Goal: Communication & Community: Answer question/provide support

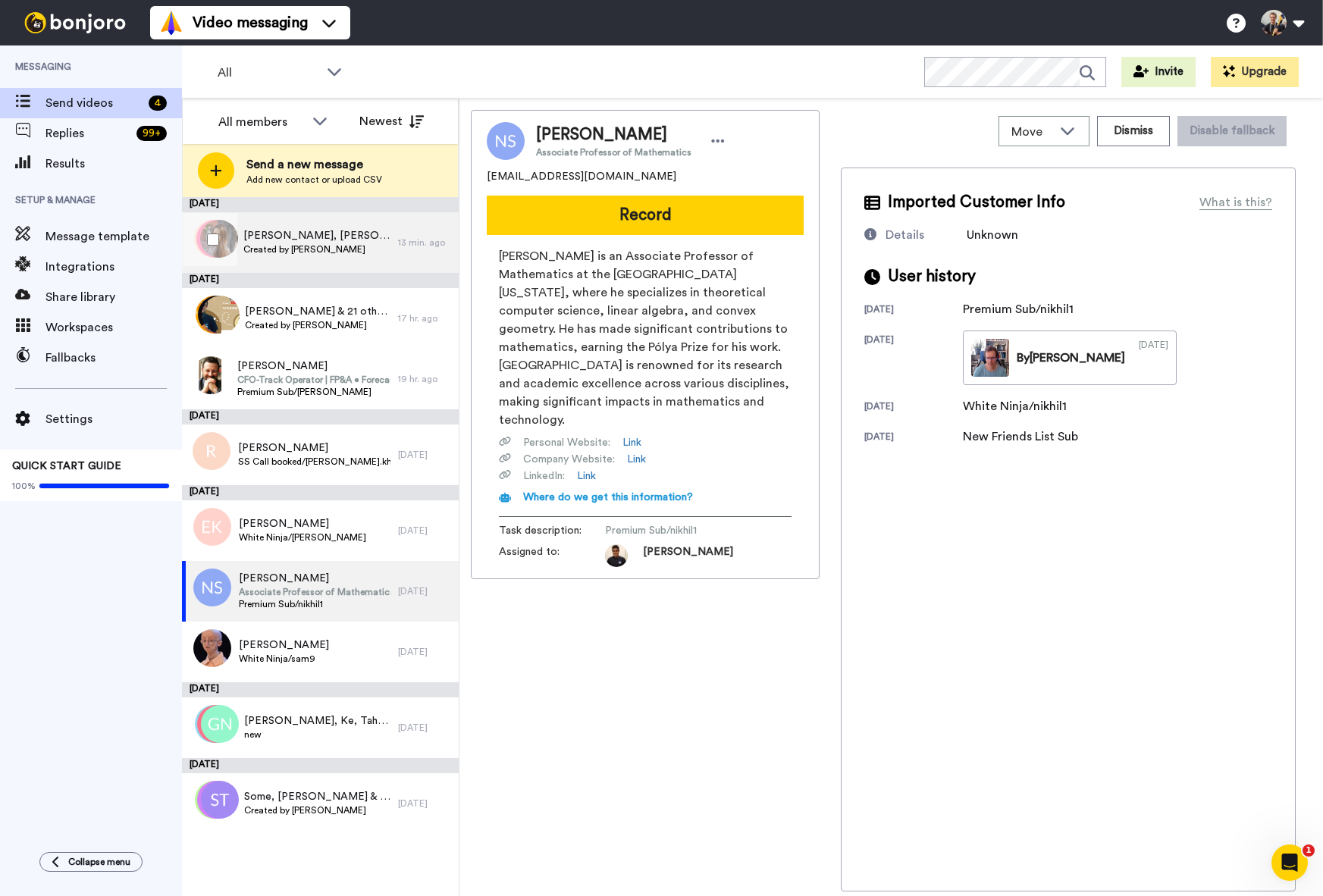
click at [285, 247] on span "Created by [PERSON_NAME]" at bounding box center [316, 249] width 147 height 12
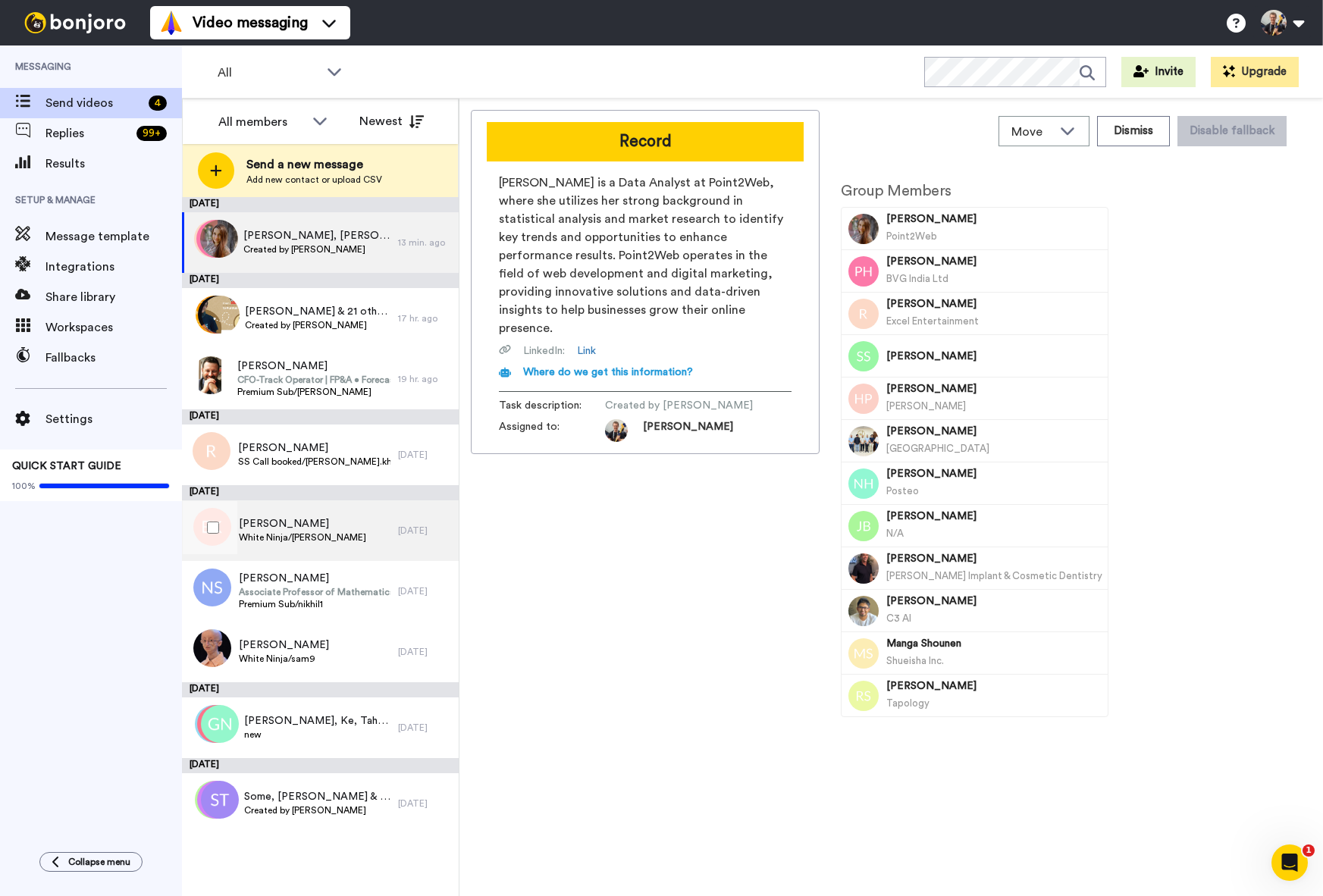
click at [294, 526] on span "[PERSON_NAME]" at bounding box center [302, 523] width 127 height 15
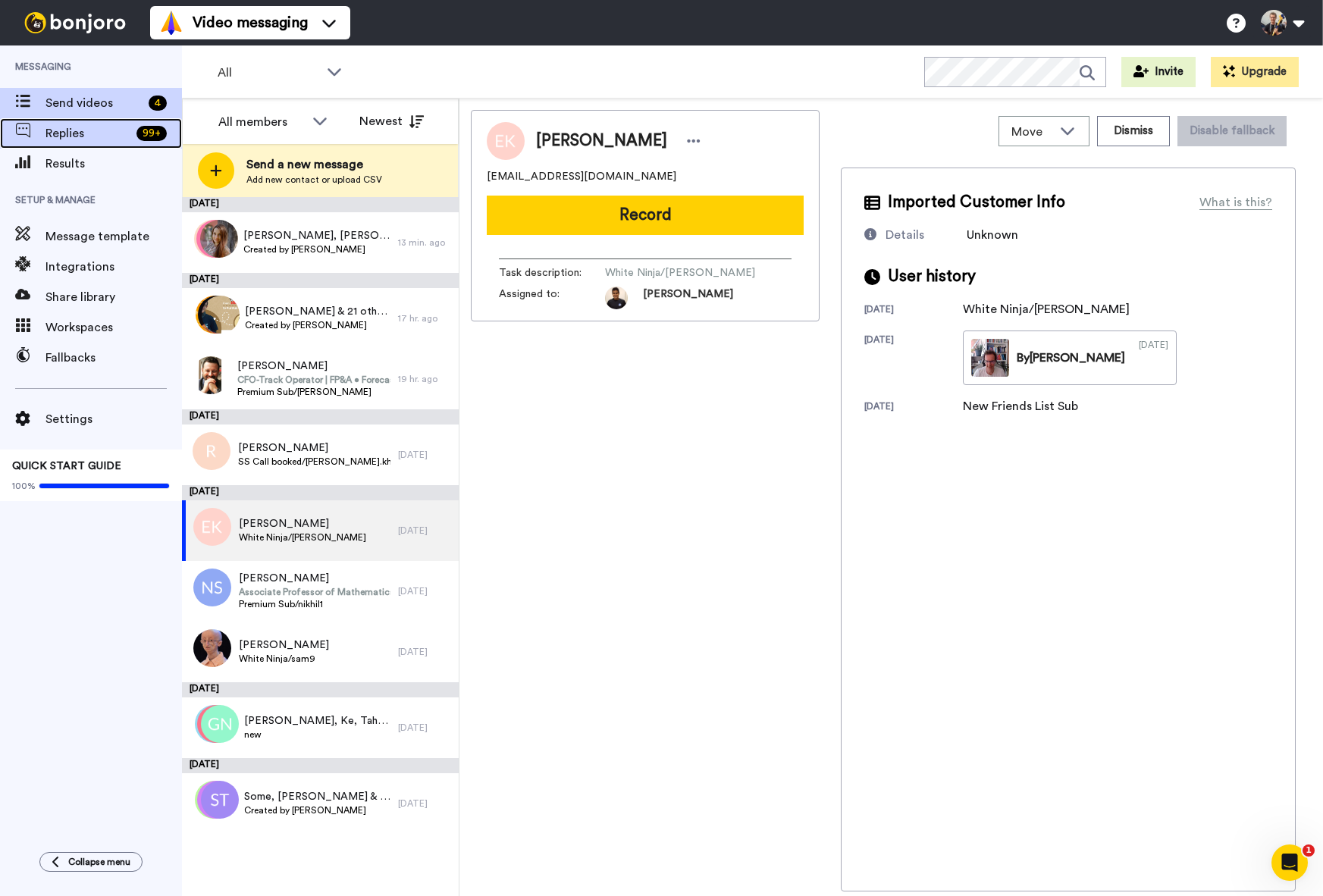
drag, startPoint x: 110, startPoint y: 134, endPoint x: 132, endPoint y: 141, distance: 23.1
click at [110, 134] on span "Replies" at bounding box center [88, 133] width 85 height 18
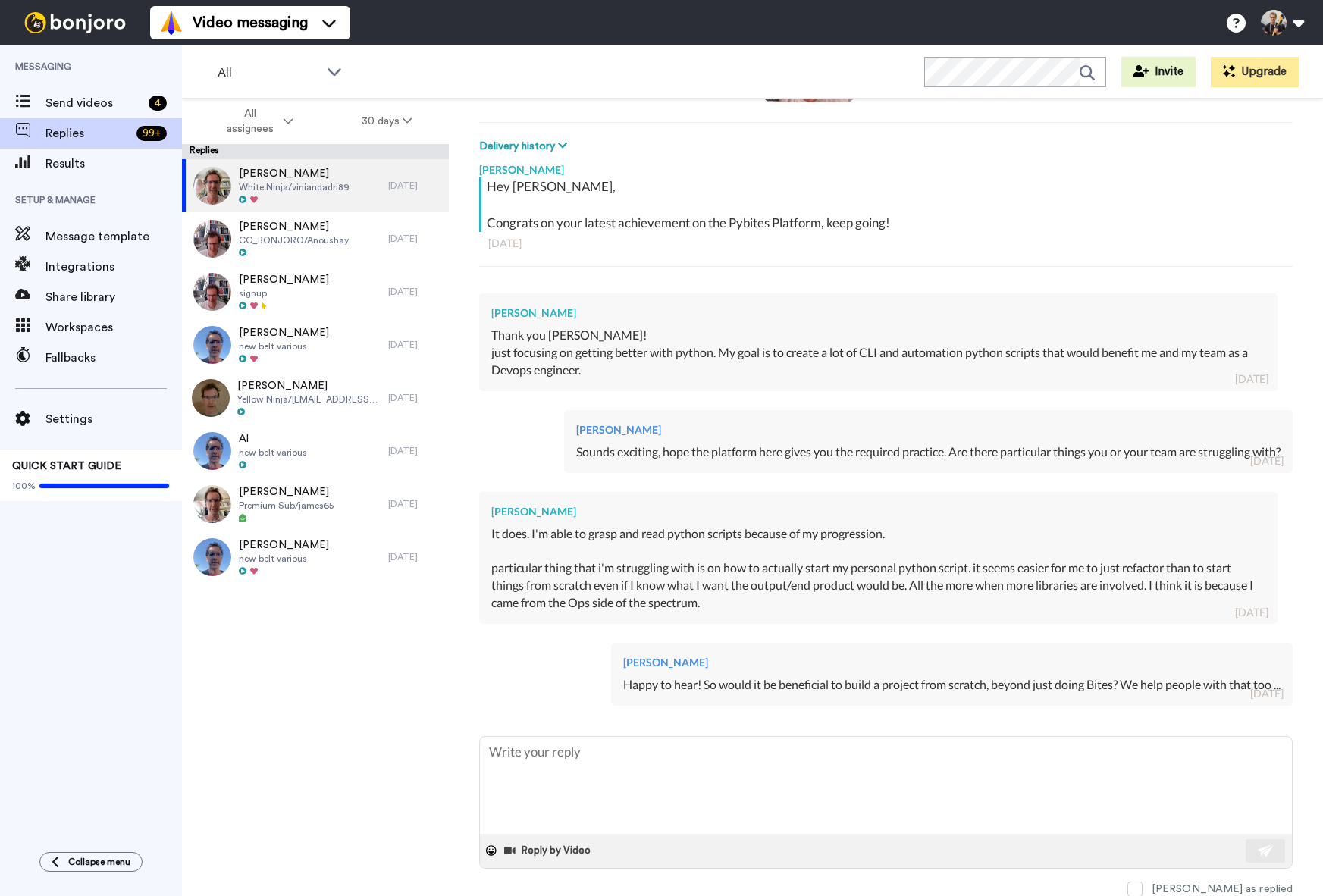
scroll to position [201, 0]
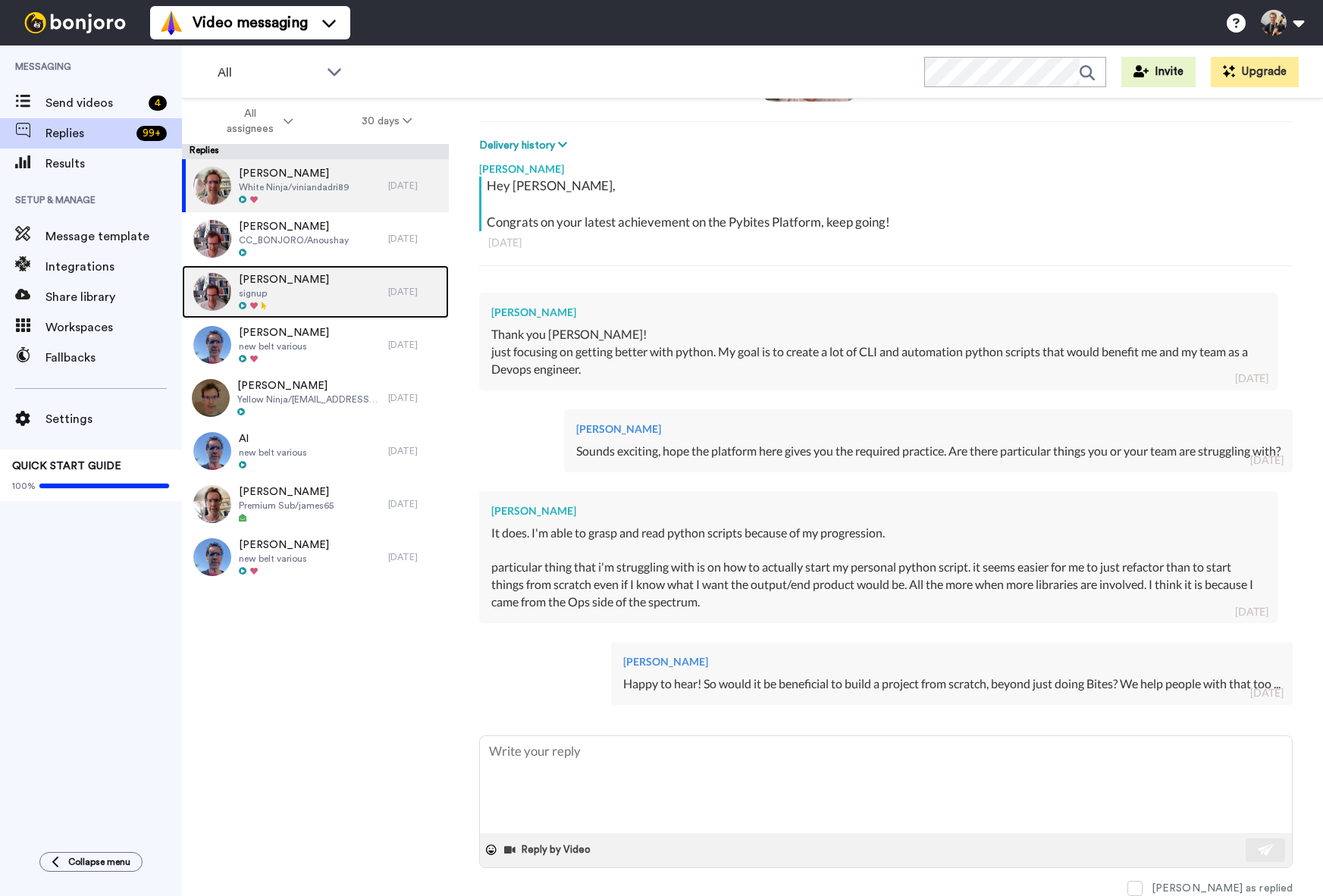
click at [325, 281] on div "Elynor Kamil signup" at bounding box center [285, 292] width 206 height 53
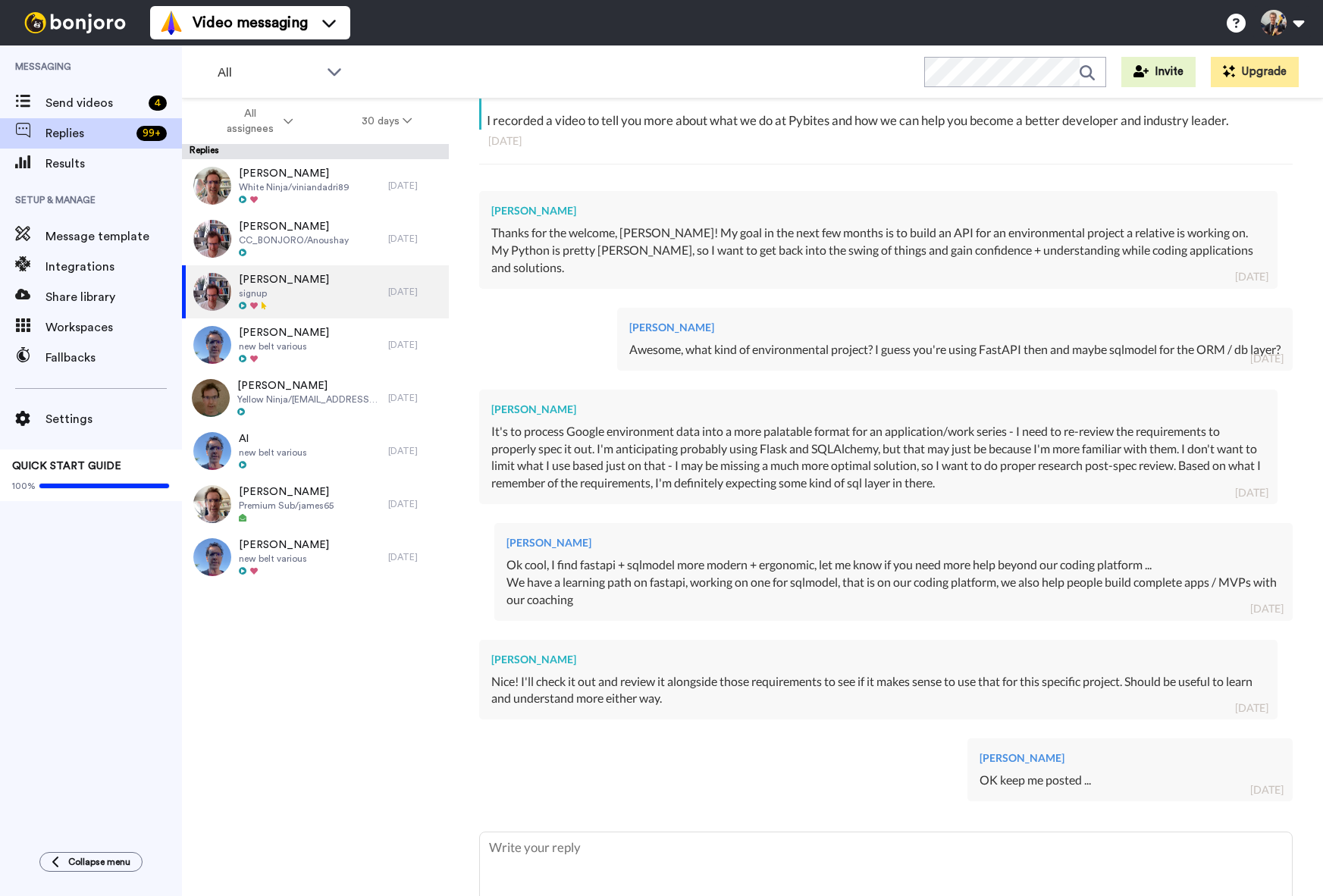
scroll to position [418, 0]
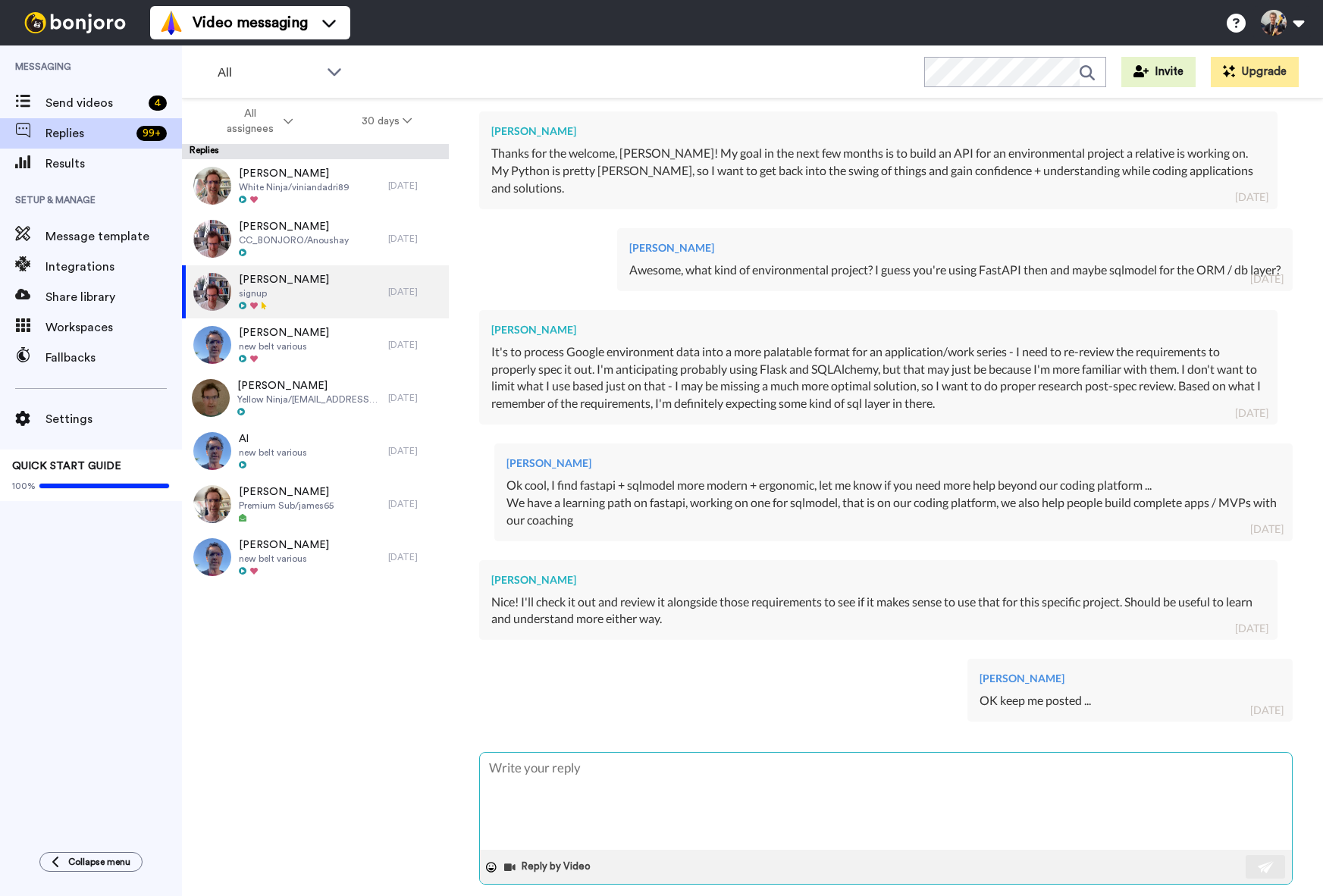
click at [645, 764] on textarea at bounding box center [886, 801] width 812 height 97
type textarea "x"
type textarea "c"
type textarea "x"
type textarea "cg"
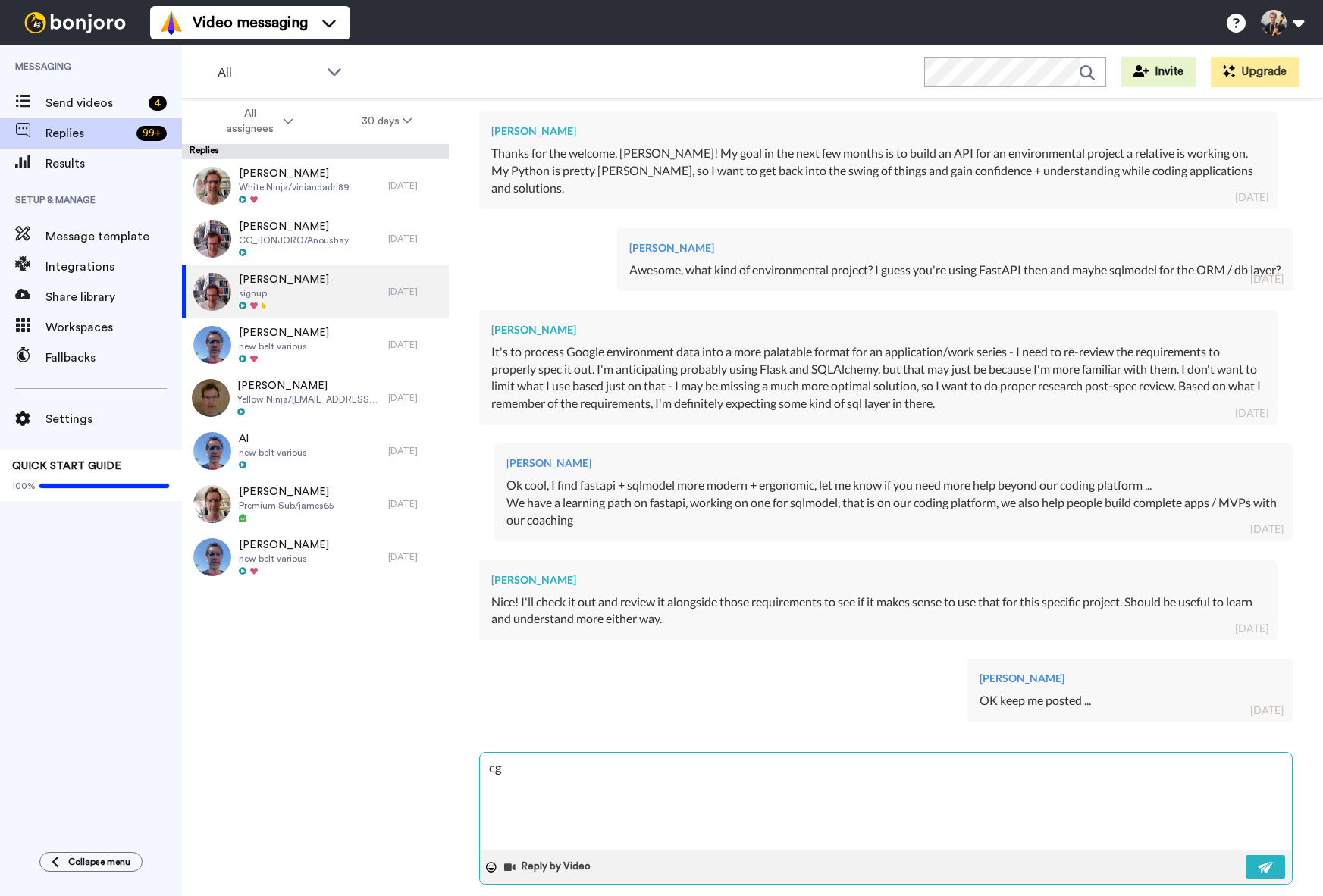
type textarea "x"
type textarea "c"
type textarea "x"
type textarea "co"
type textarea "x"
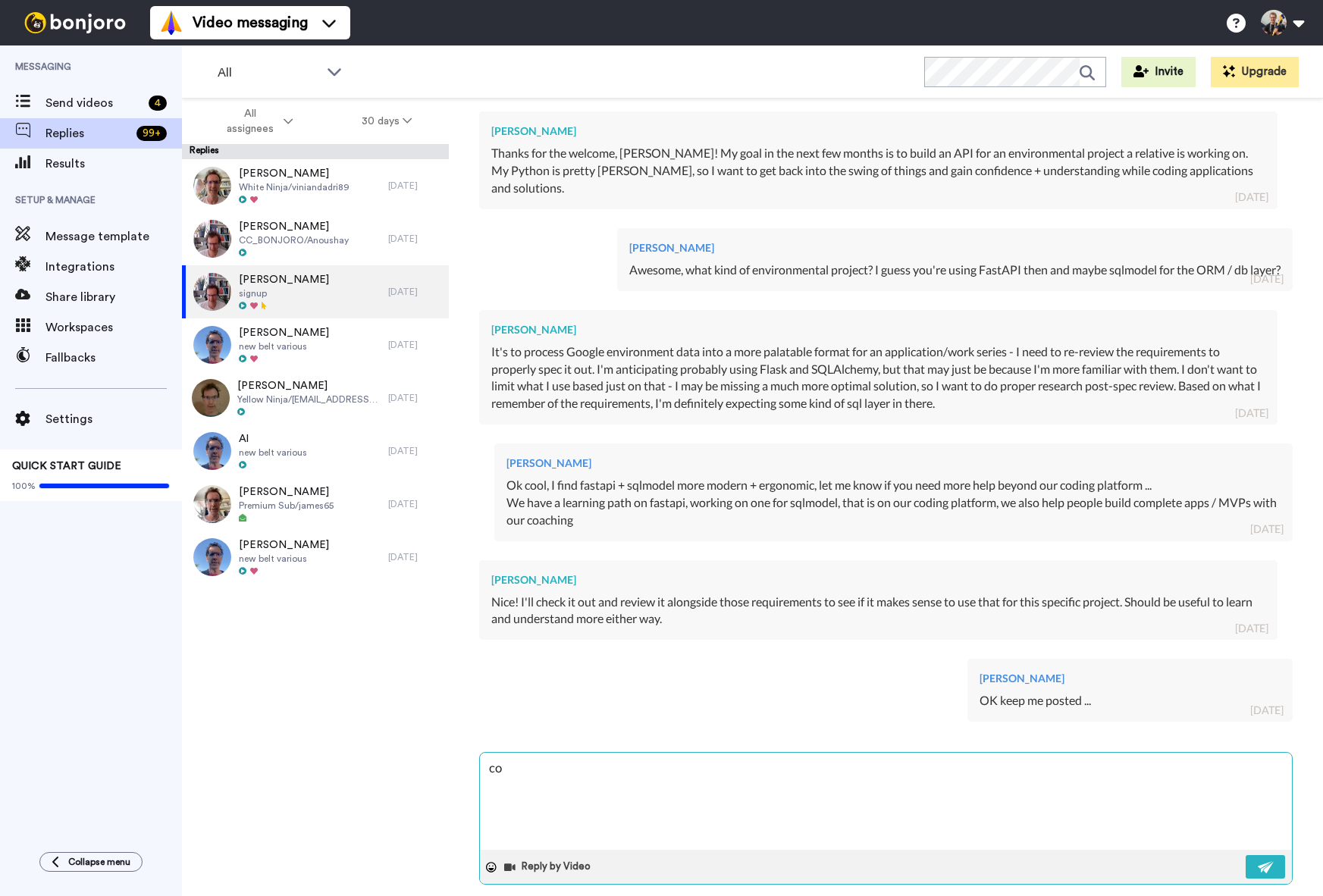
type textarea "con"
type textarea "x"
type textarea "cong"
type textarea "x"
type textarea "congr"
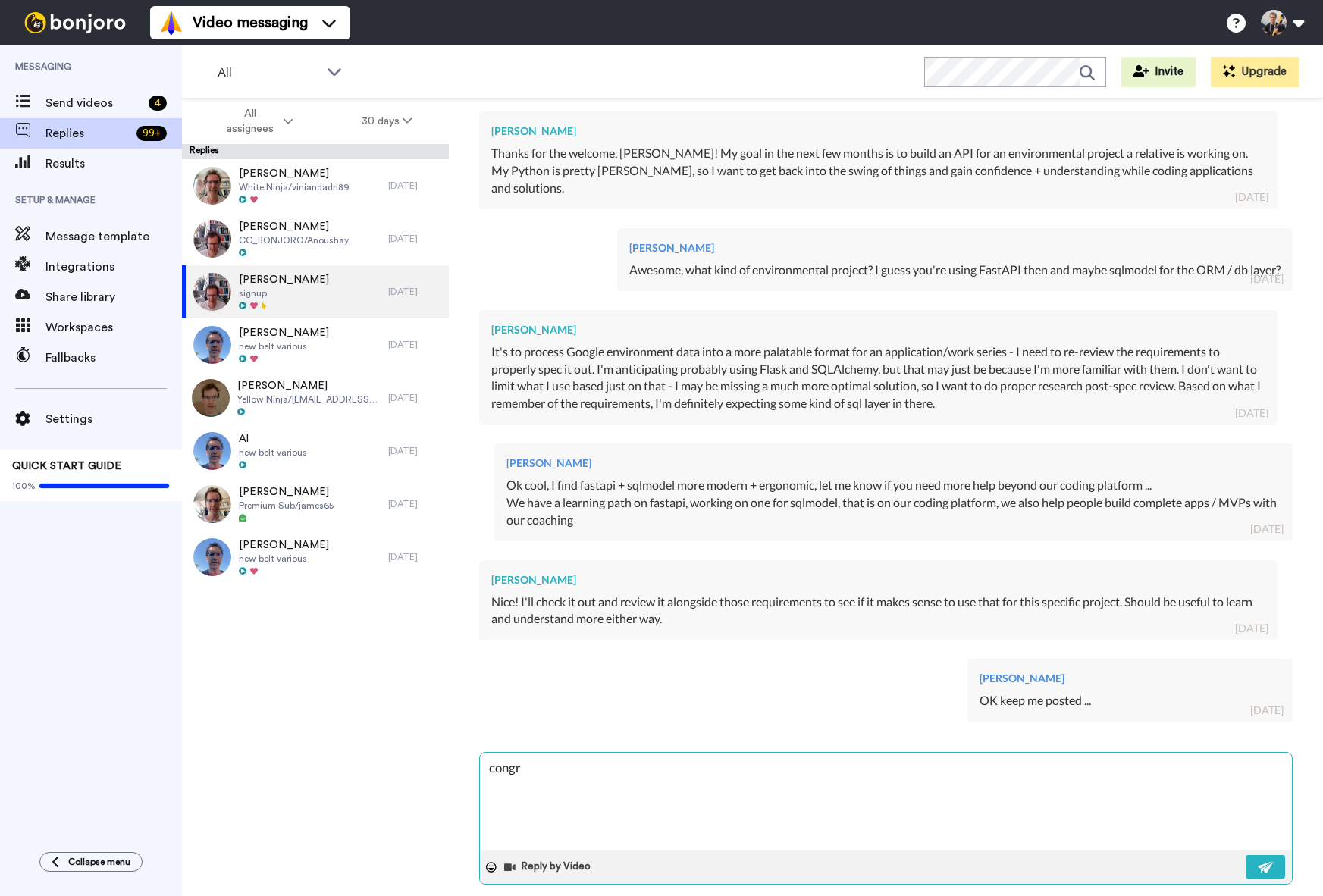
type textarea "x"
type textarea "congra"
type textarea "x"
type textarea "congrat"
type textarea "x"
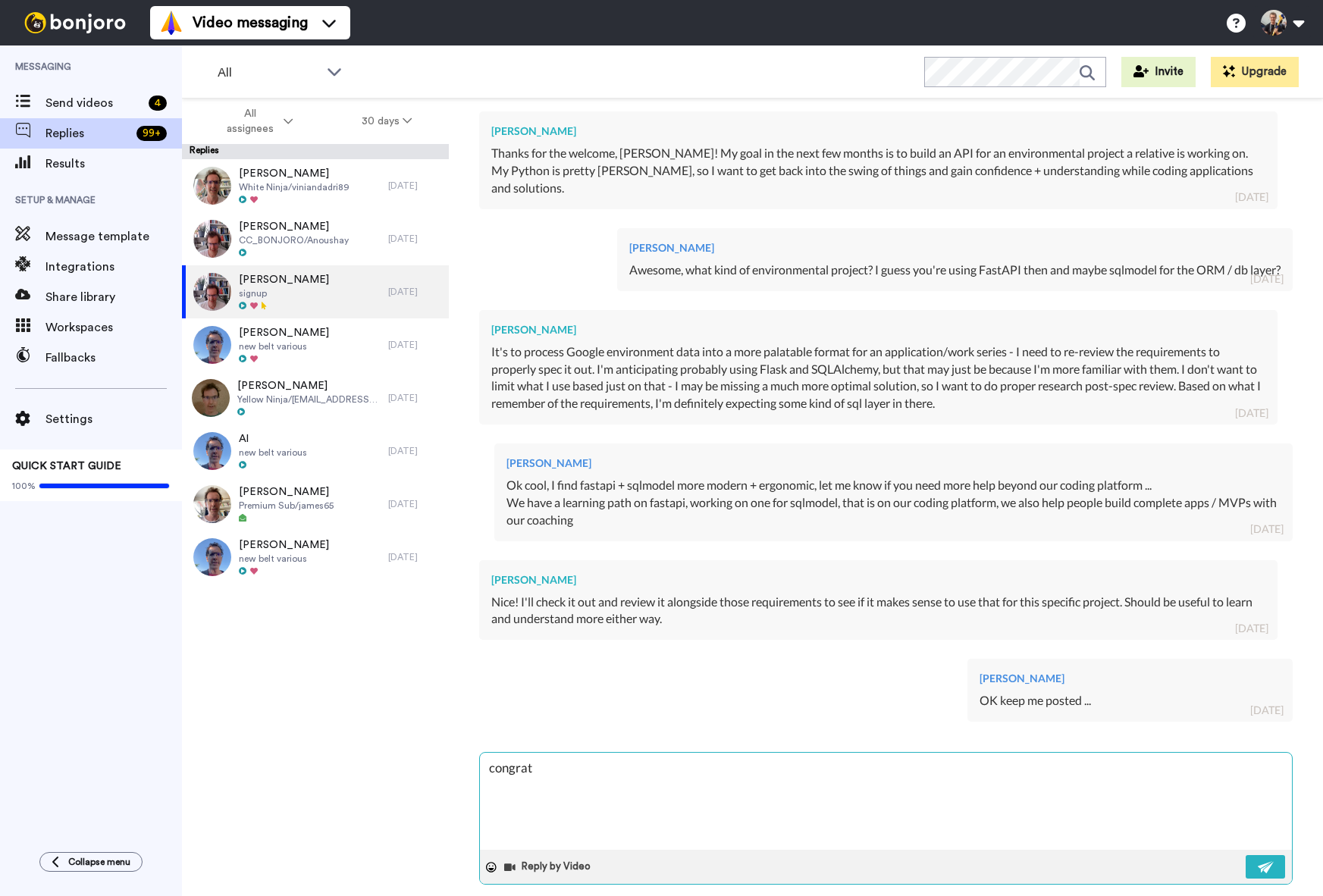
type textarea "congrats"
type textarea "x"
type textarea "congrats"
type textarea "x"
type textarea "congrats on"
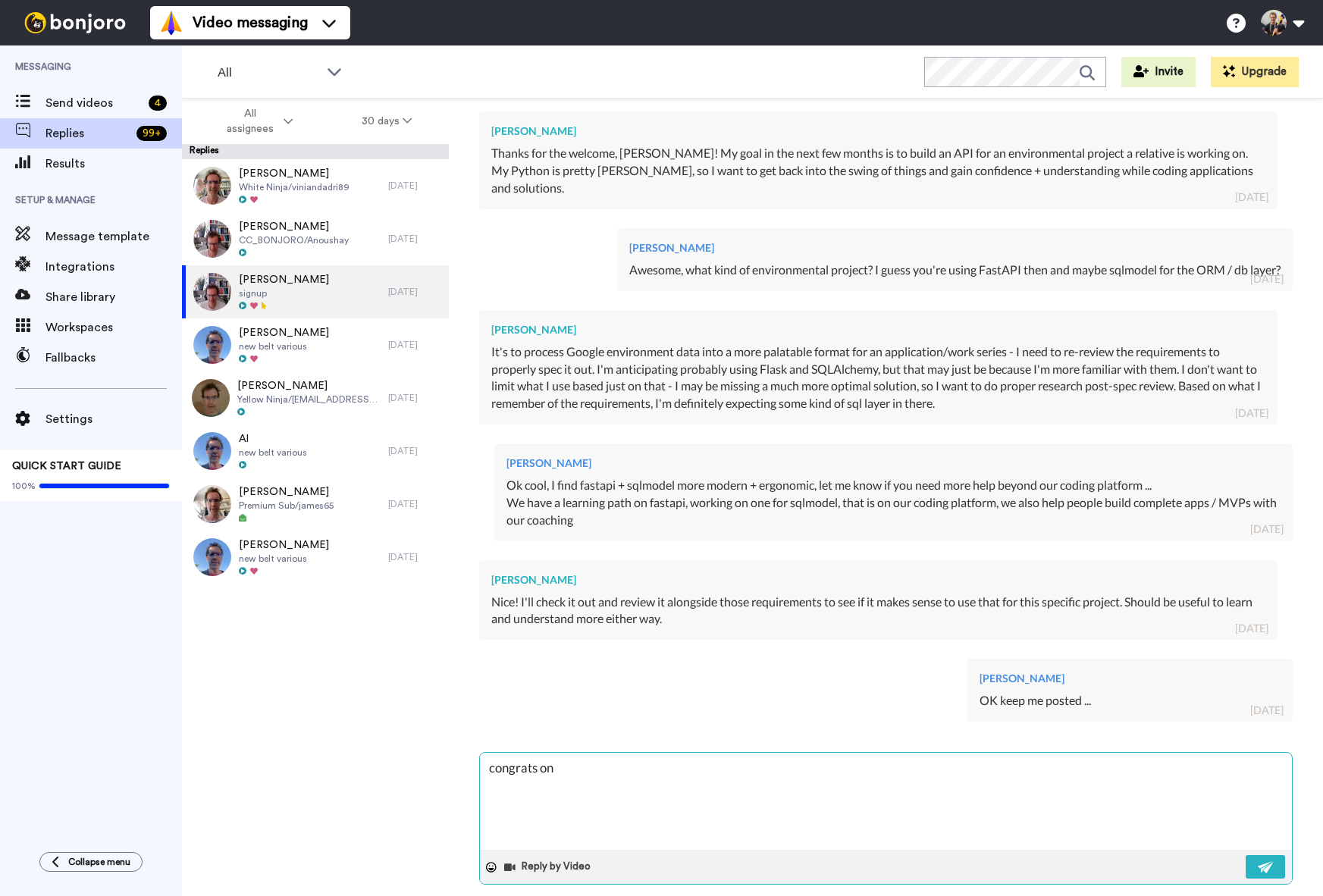
type textarea "x"
type textarea "congrats on t"
type textarea "x"
type textarea "congrats on th"
type textarea "x"
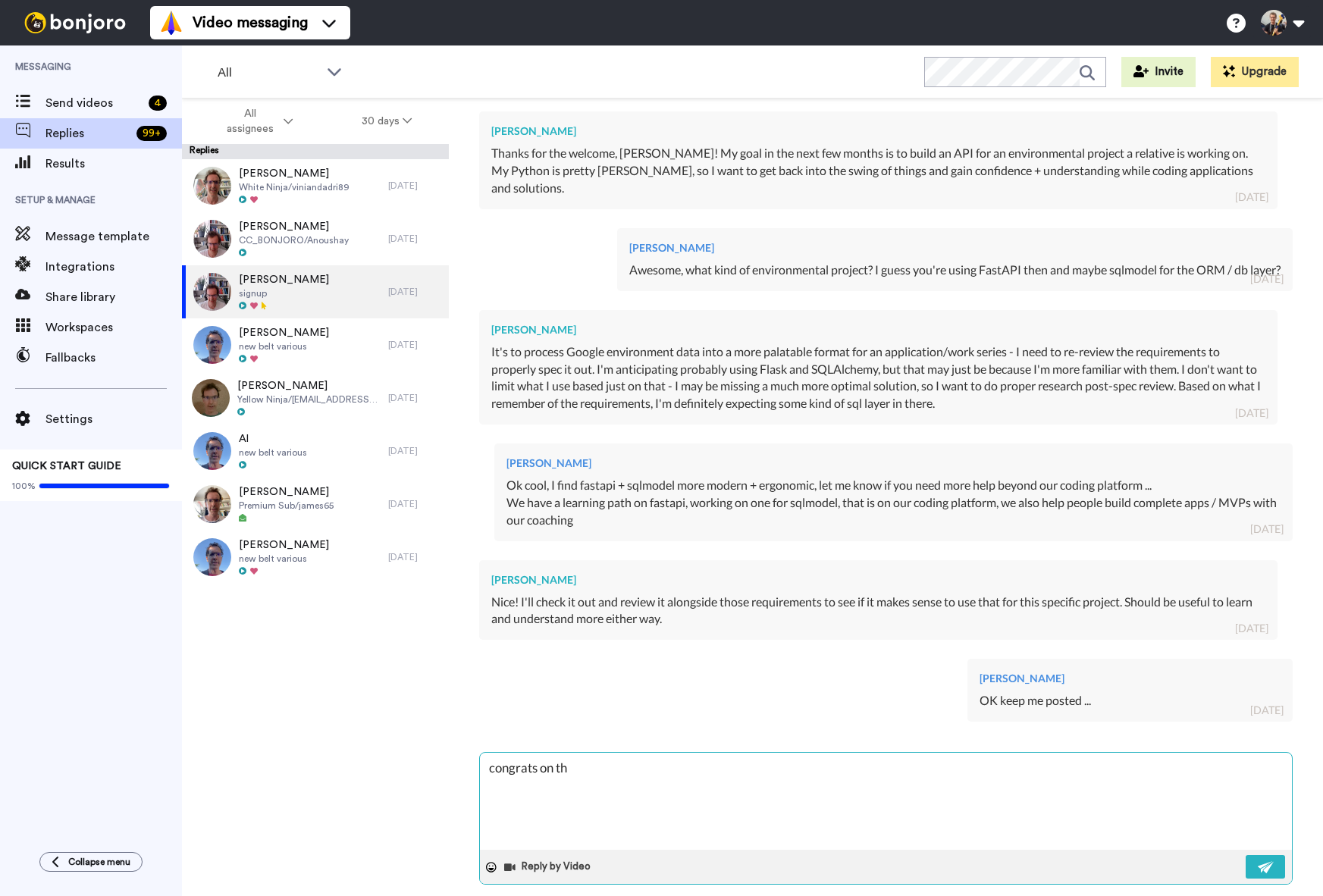
type textarea "congrats on the"
type textarea "x"
type textarea "congrats on the"
type textarea "x"
type textarea "congrats on the w"
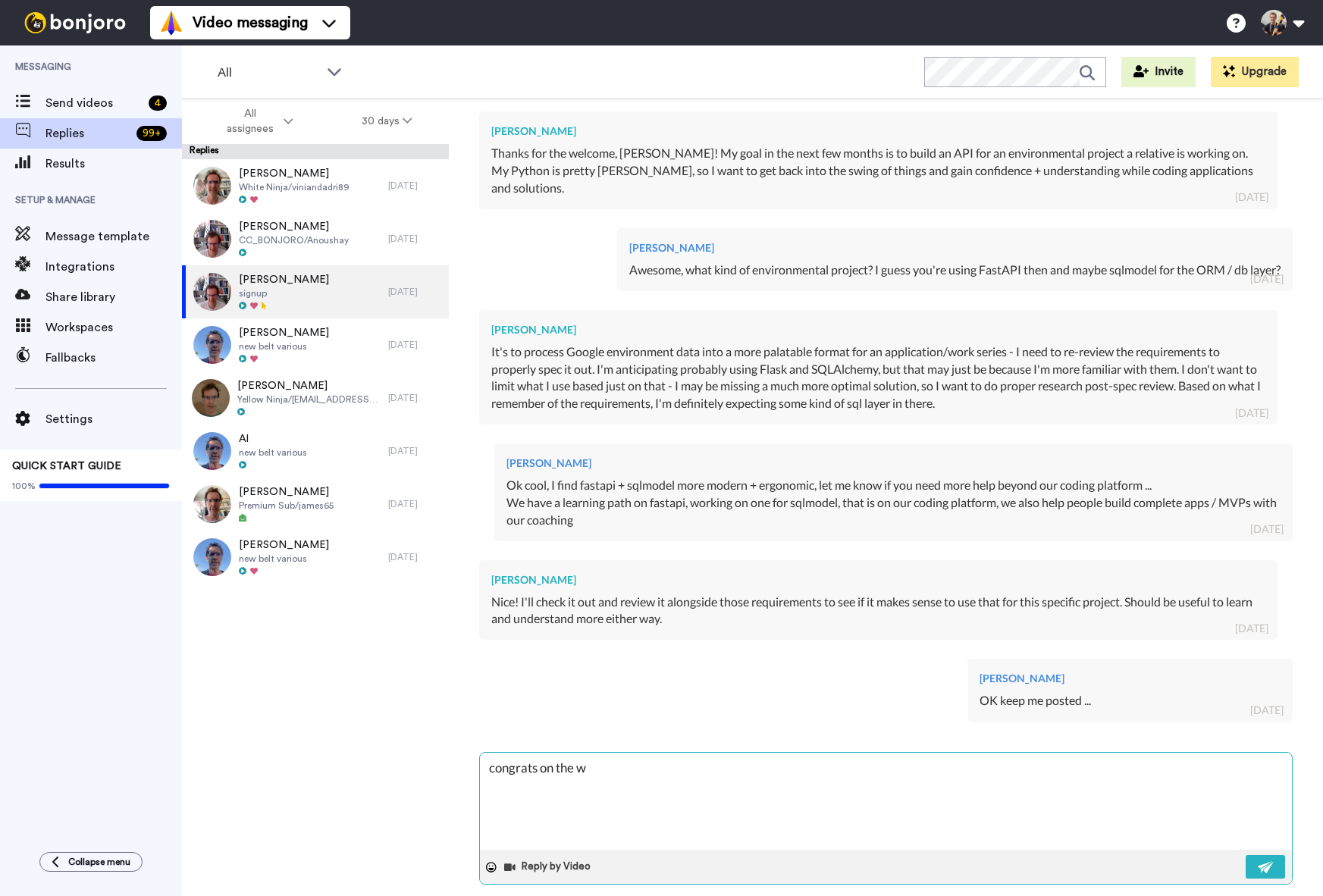
type textarea "x"
type textarea "congrats on the wh"
type textarea "x"
type textarea "congrats on the whi"
type textarea "x"
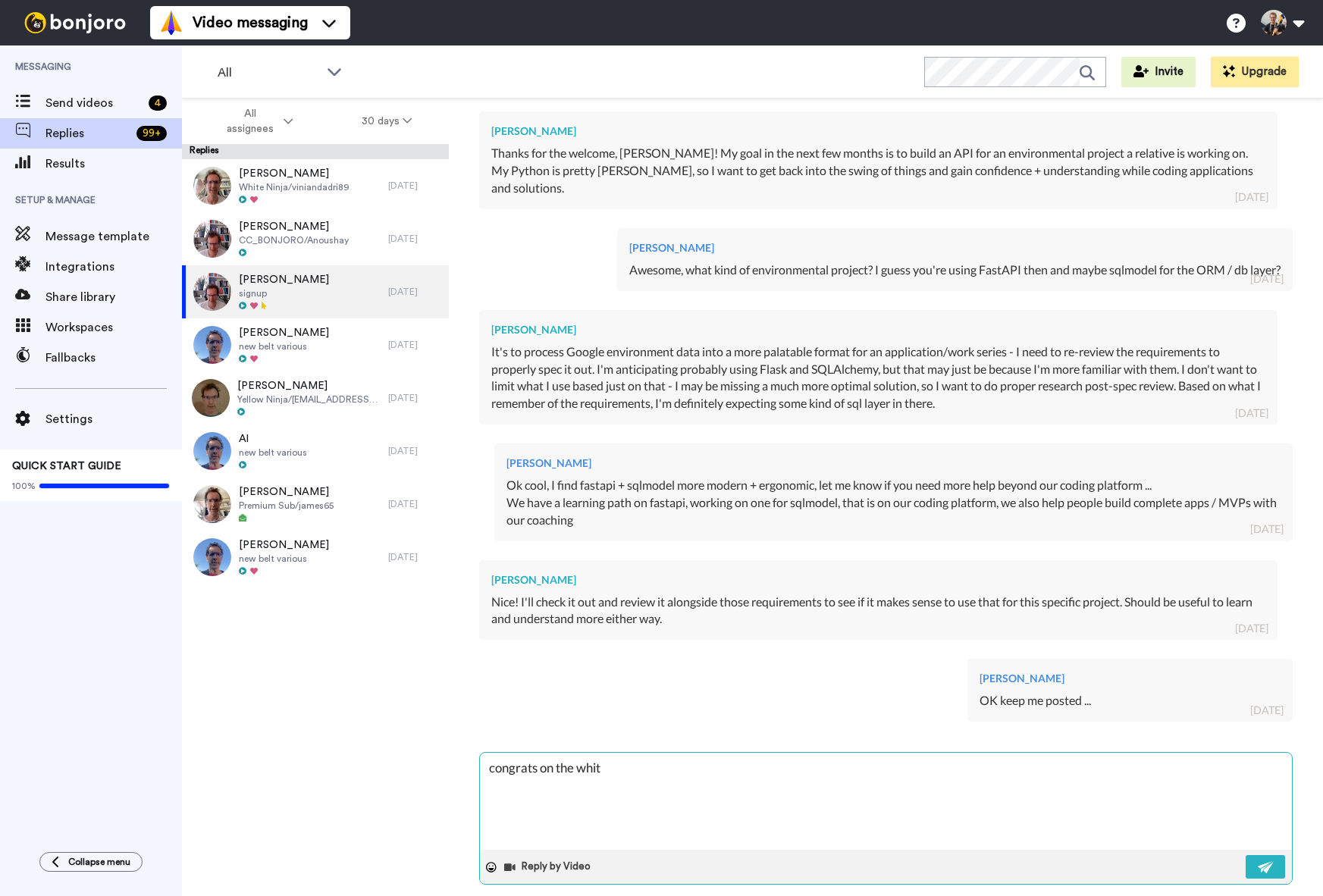
type textarea "congrats on the white"
type textarea "x"
type textarea "congrats on the white"
type textarea "x"
type textarea "congrats on the white nin"
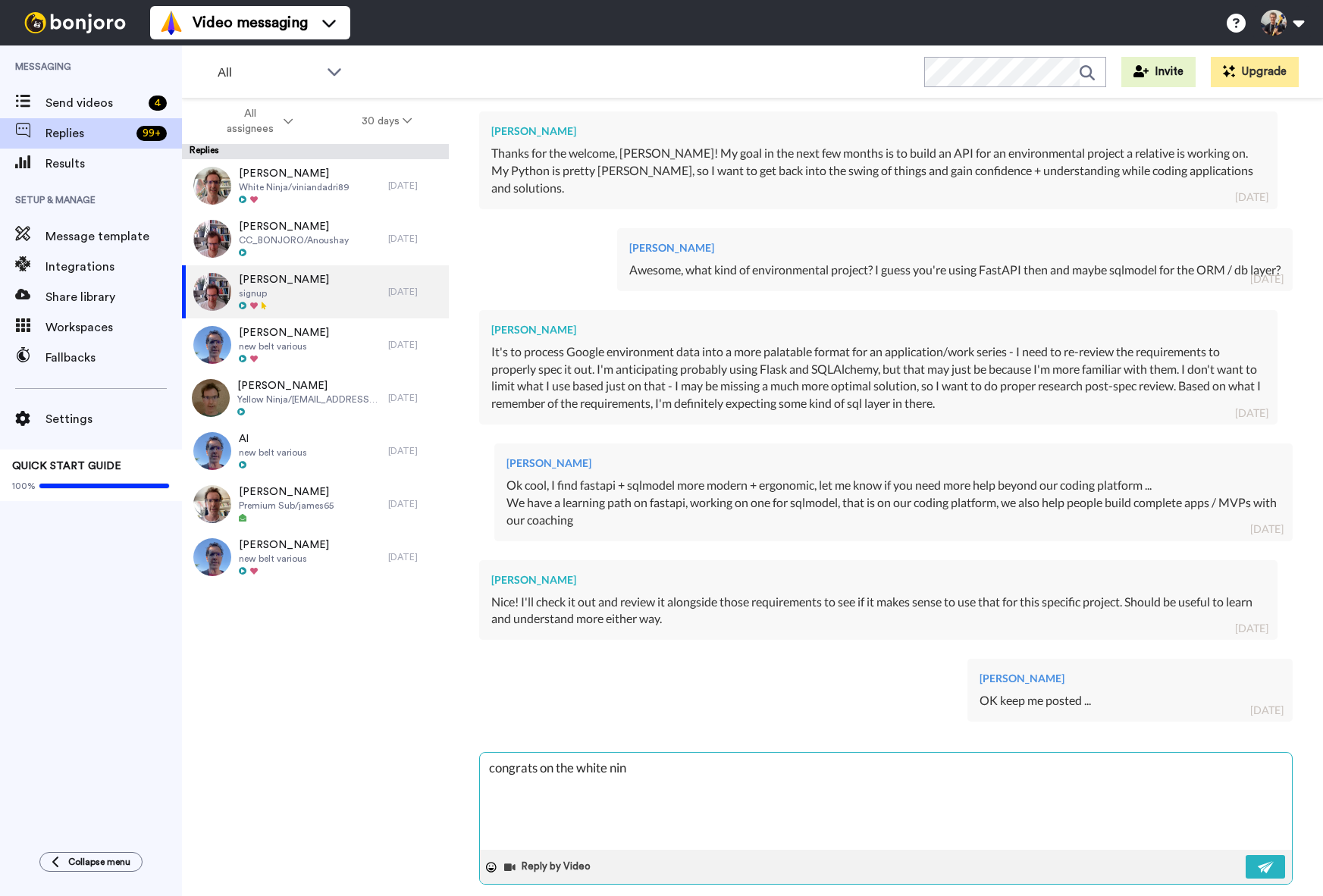
type textarea "x"
type textarea "congrats on the white ninj"
type textarea "x"
type textarea "congrats on the white ninja"
type textarea "x"
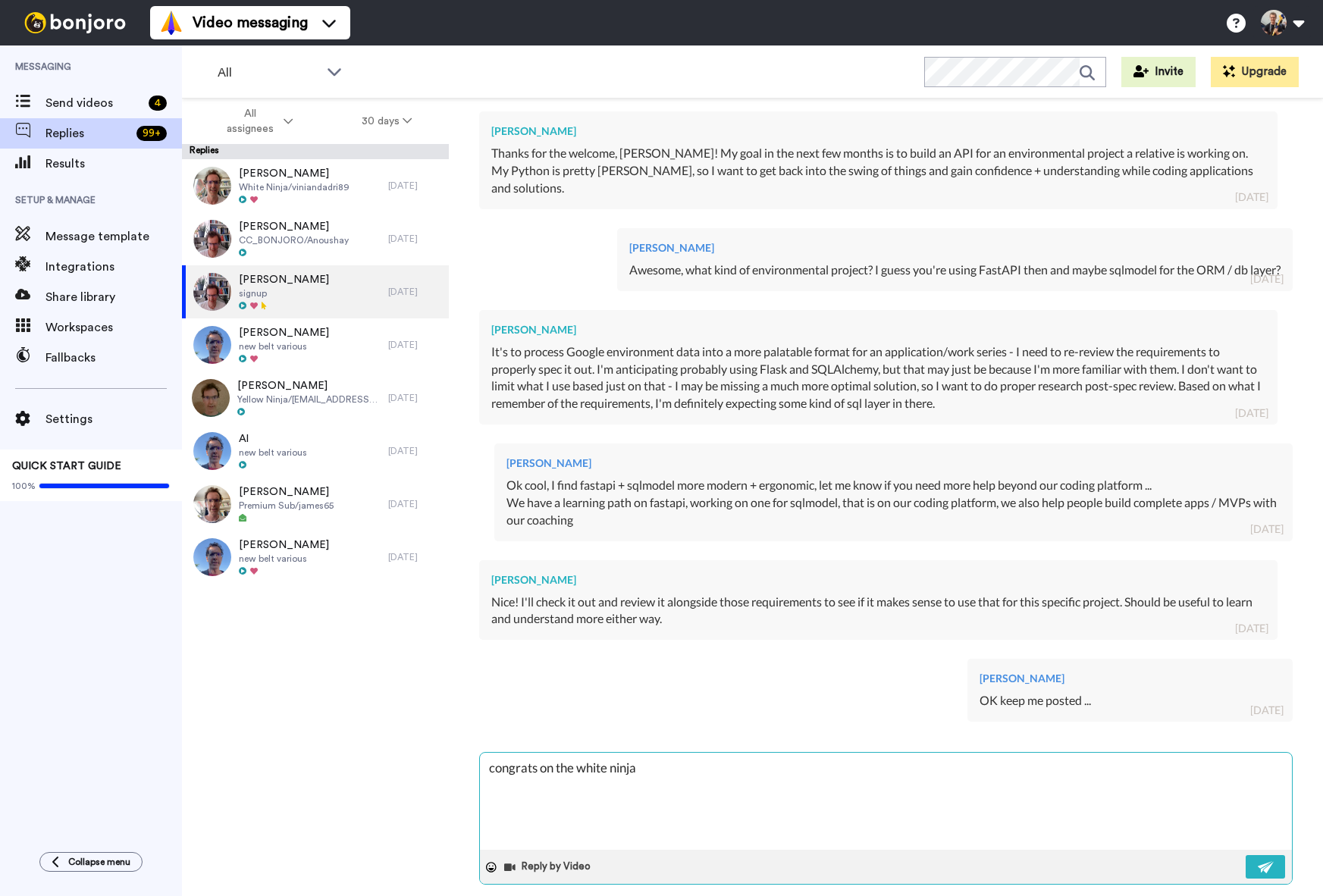
type textarea "congrats on the white ninja"
type textarea "x"
type textarea "congrats on the white ninja be"
type textarea "x"
type textarea "congrats on the white ninja belt"
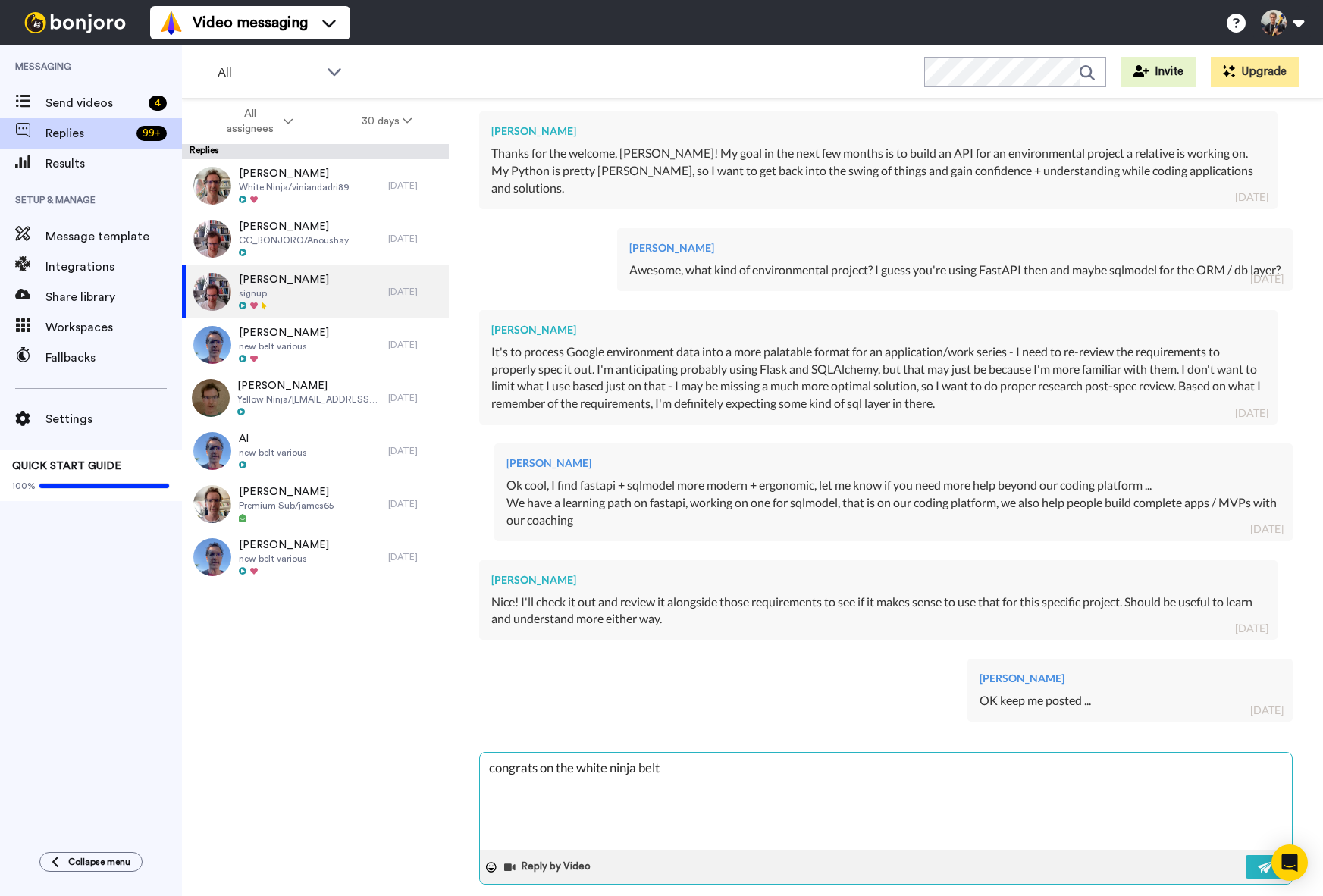
type textarea "x"
type textarea "congrats on the white ninja belt,"
type textarea "x"
type textarea "congrats on the white ninja belt, h"
type textarea "x"
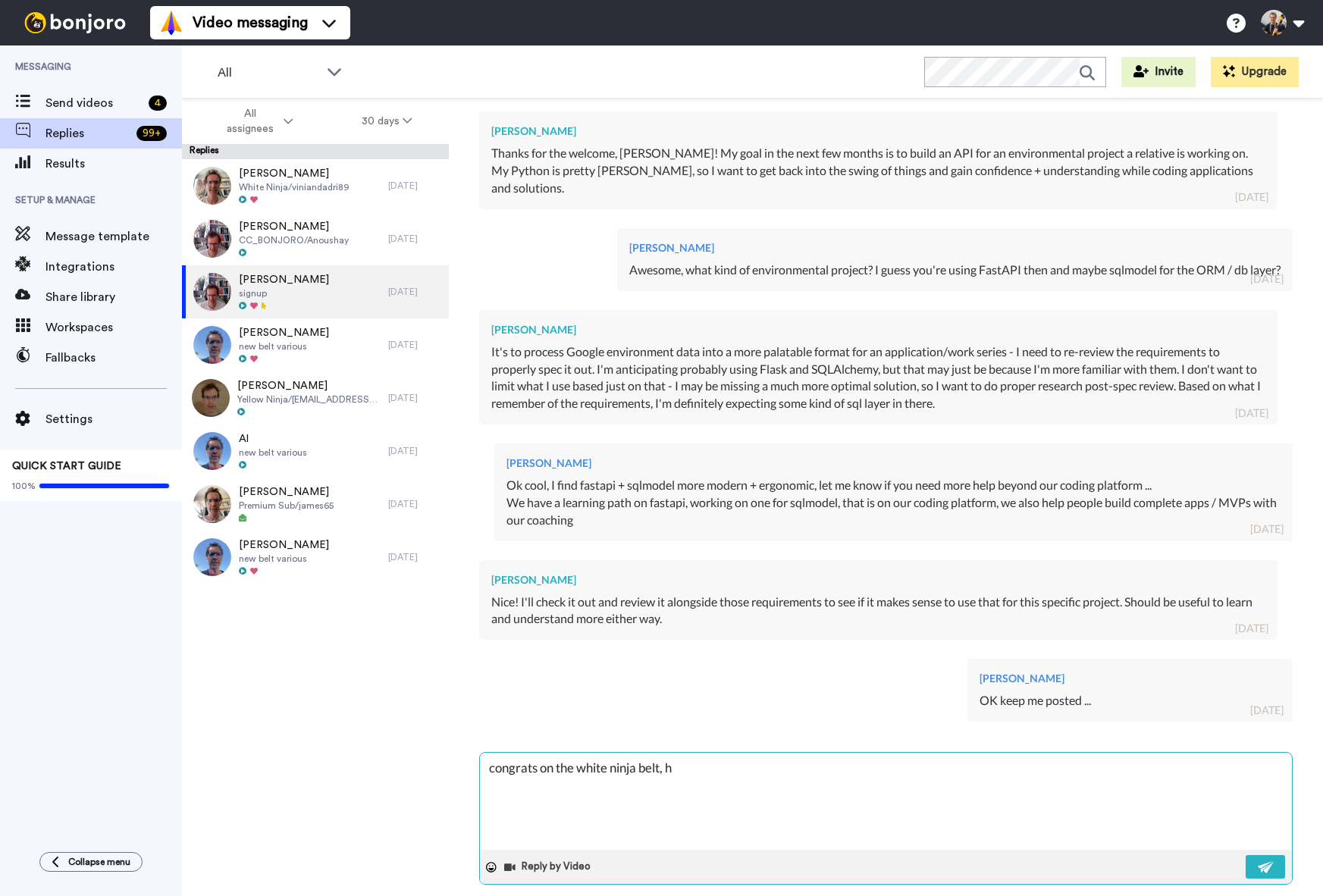
type textarea "congrats on the white ninja belt, ho"
type textarea "x"
type textarea "congrats on the white ninja belt, how"
type textarea "x"
type textarea "congrats on the white ninja belt, how a"
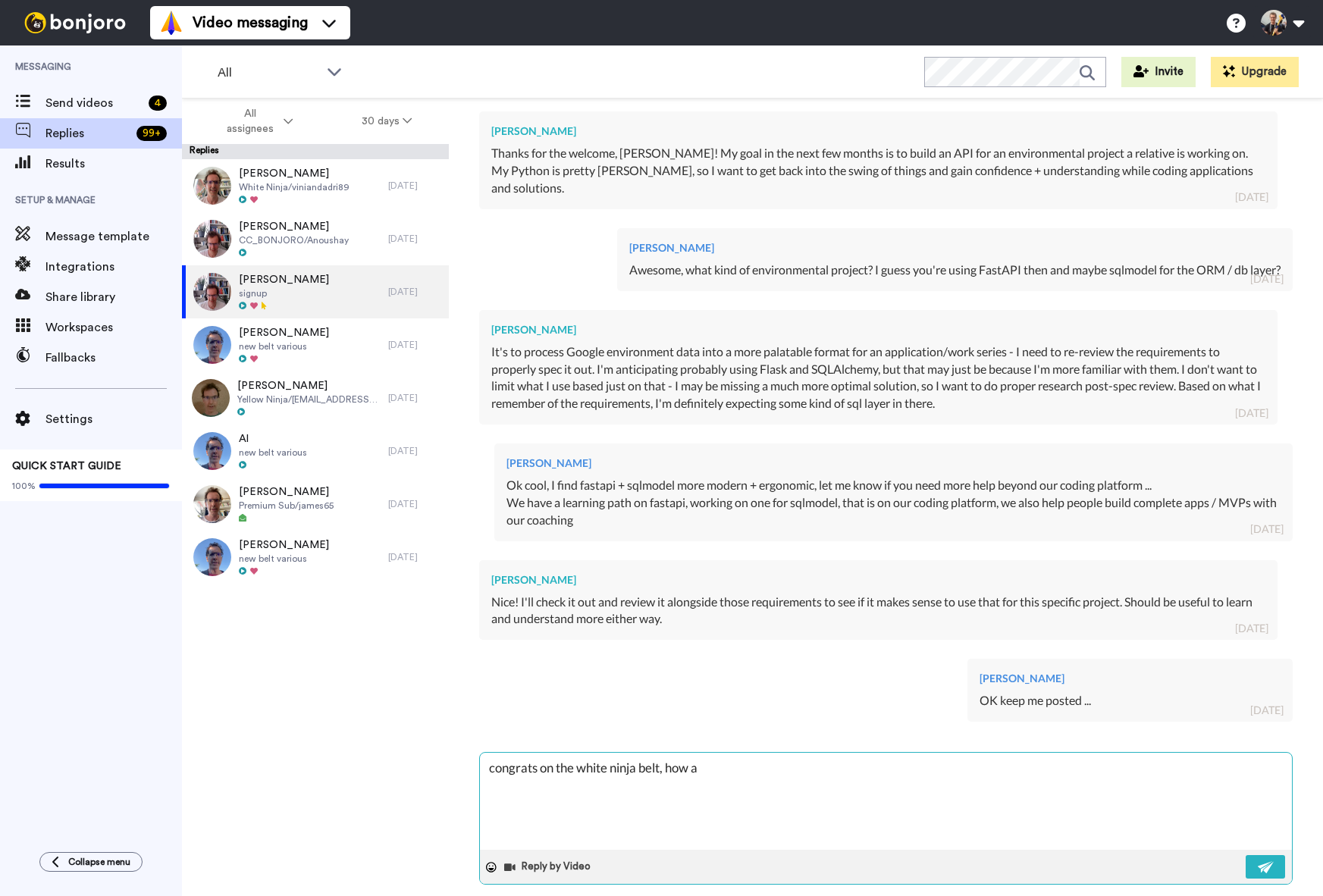
type textarea "x"
type textarea "congrats on the white ninja belt, how ar"
type textarea "x"
type textarea "congrats on the white ninja belt, how ar"
type textarea "x"
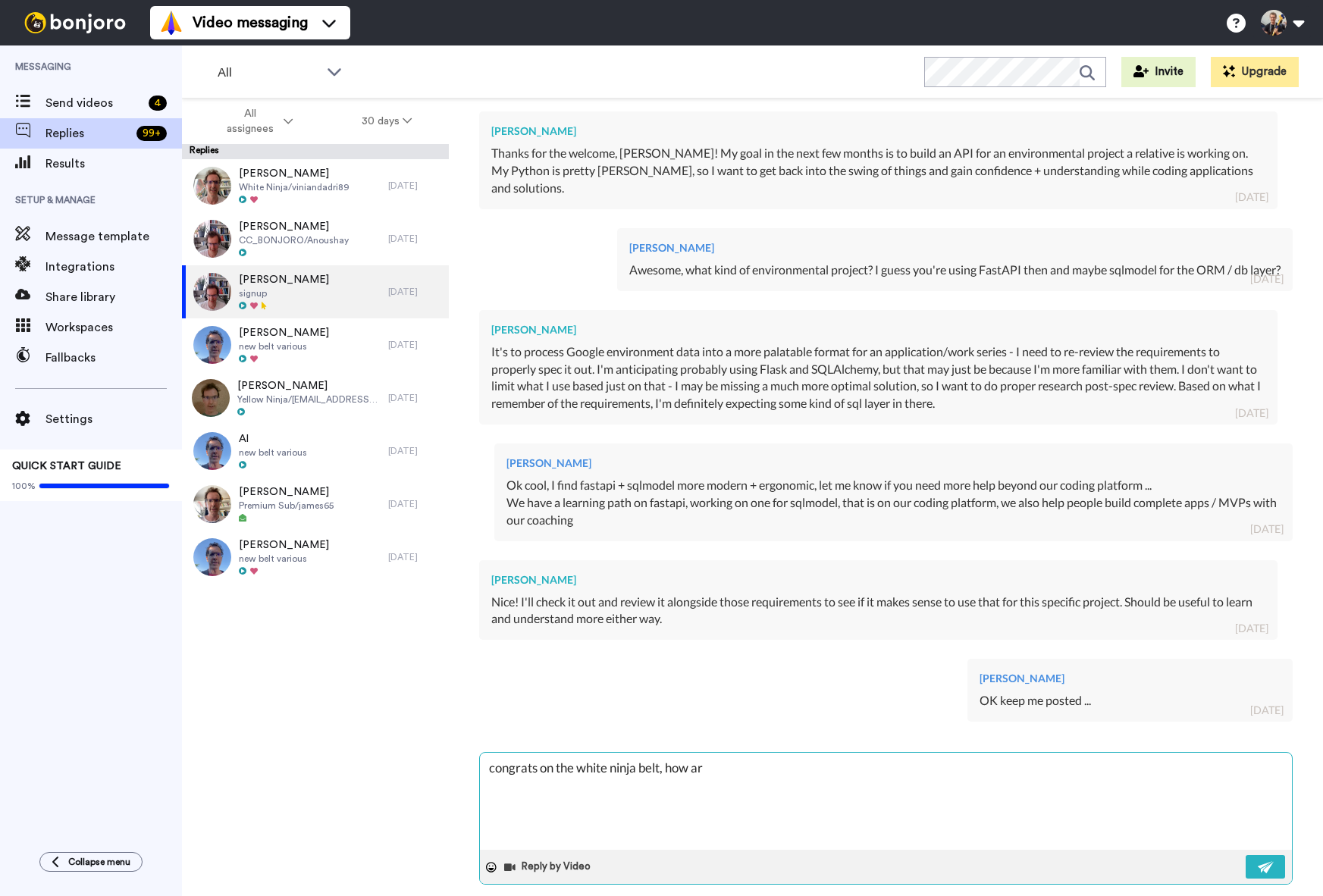
type textarea "congrats on the white ninja belt, how ar e"
type textarea "x"
type textarea "congrats on the white ninja belt, how ar ey"
type textarea "x"
type textarea "congrats on the white ninja belt, how ar eyo"
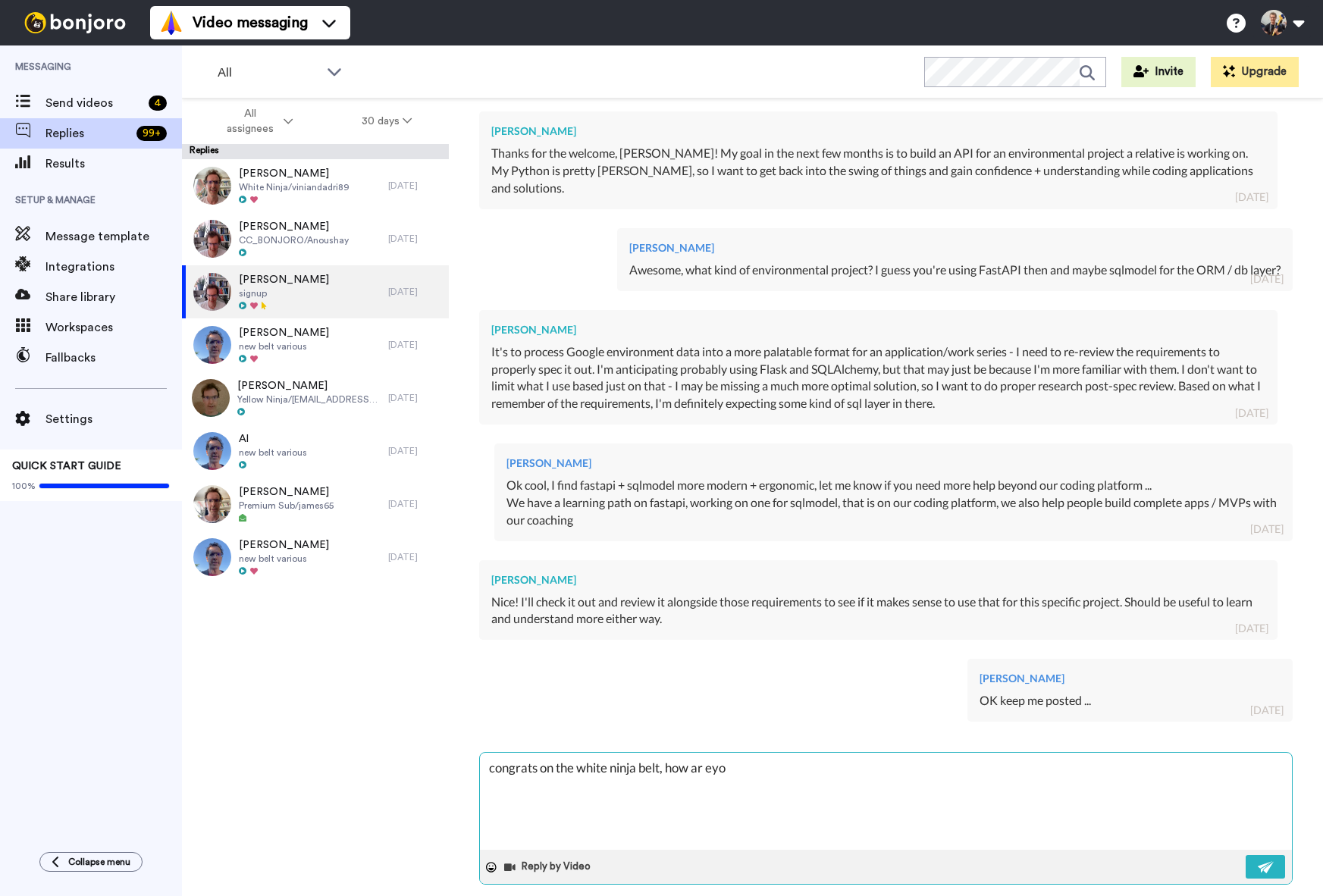
type textarea "x"
type textarea "congrats on the white ninja belt, how ar eyou"
type textarea "x"
type textarea "congrats on the white ninja belt, how ar eyou g"
type textarea "x"
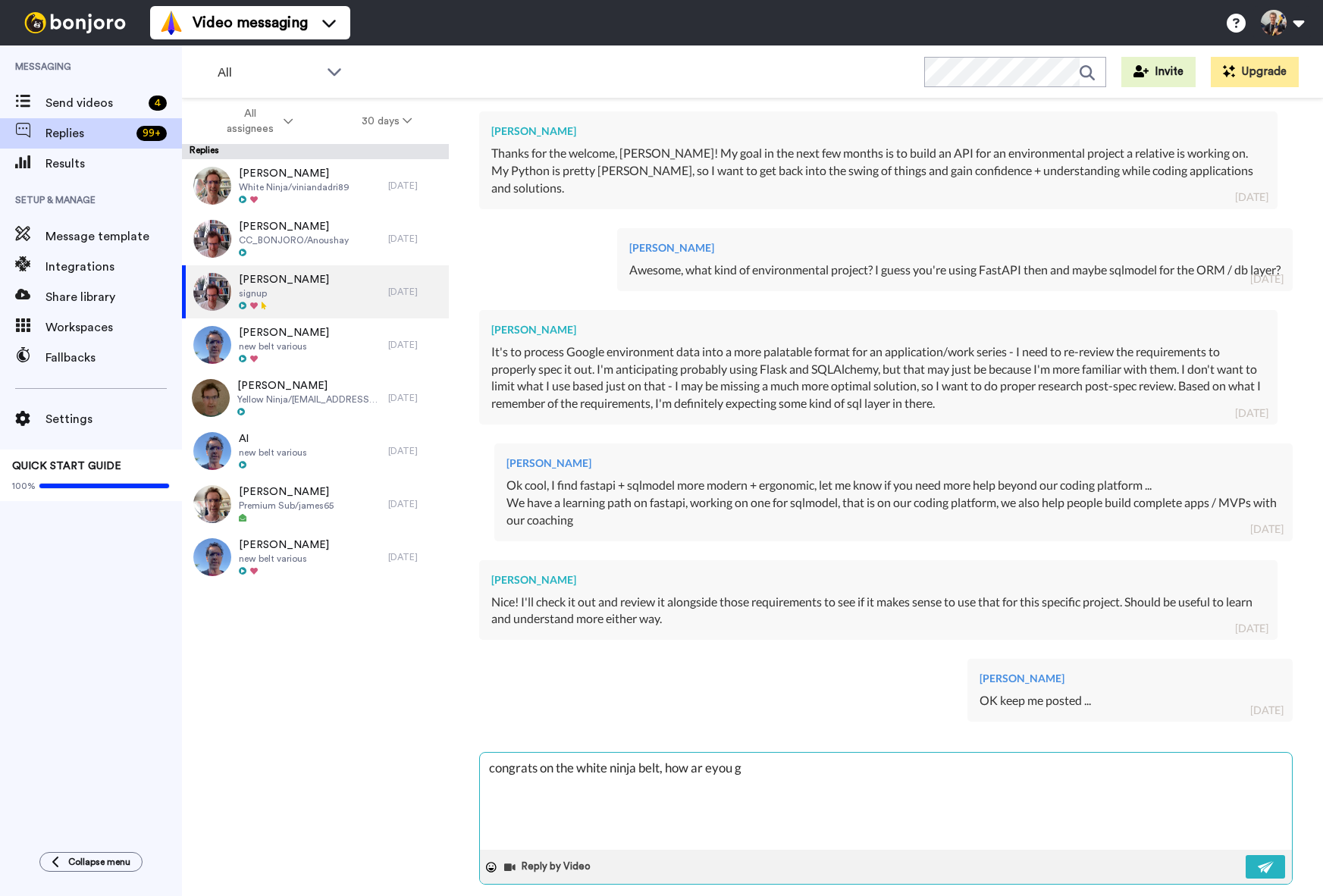
type textarea "congrats on the white ninja belt, how ar eyou go"
type textarea "x"
type textarea "congrats on the white ninja belt, how ar eyou goi"
type textarea "x"
type textarea "congrats on the white ninja belt, how ar eyou goin"
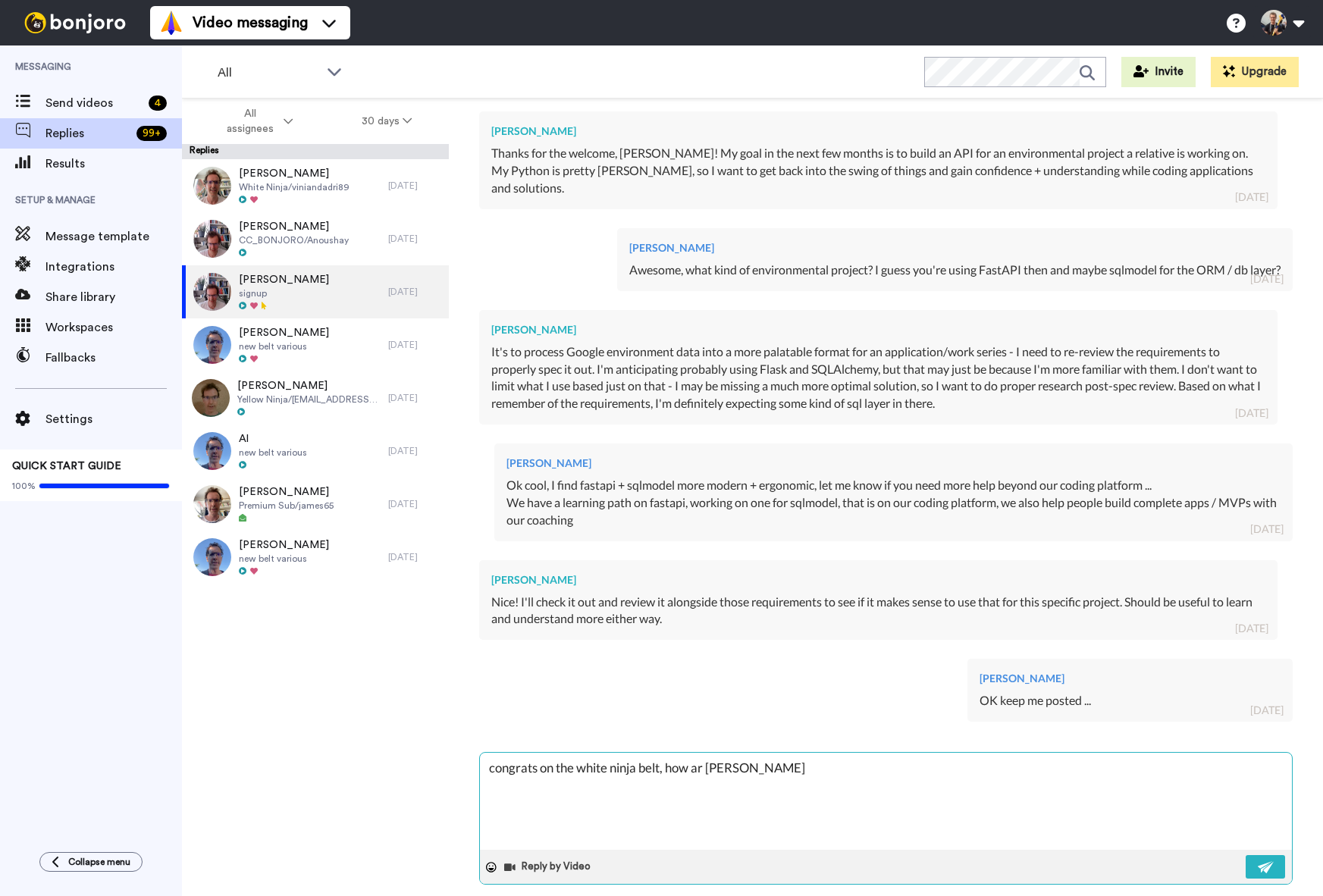
type textarea "x"
type textarea "congrats on the white ninja belt, how ar eyou going"
type textarea "x"
type textarea "congrats on the white ninja belt, how areyou going"
type textarea "x"
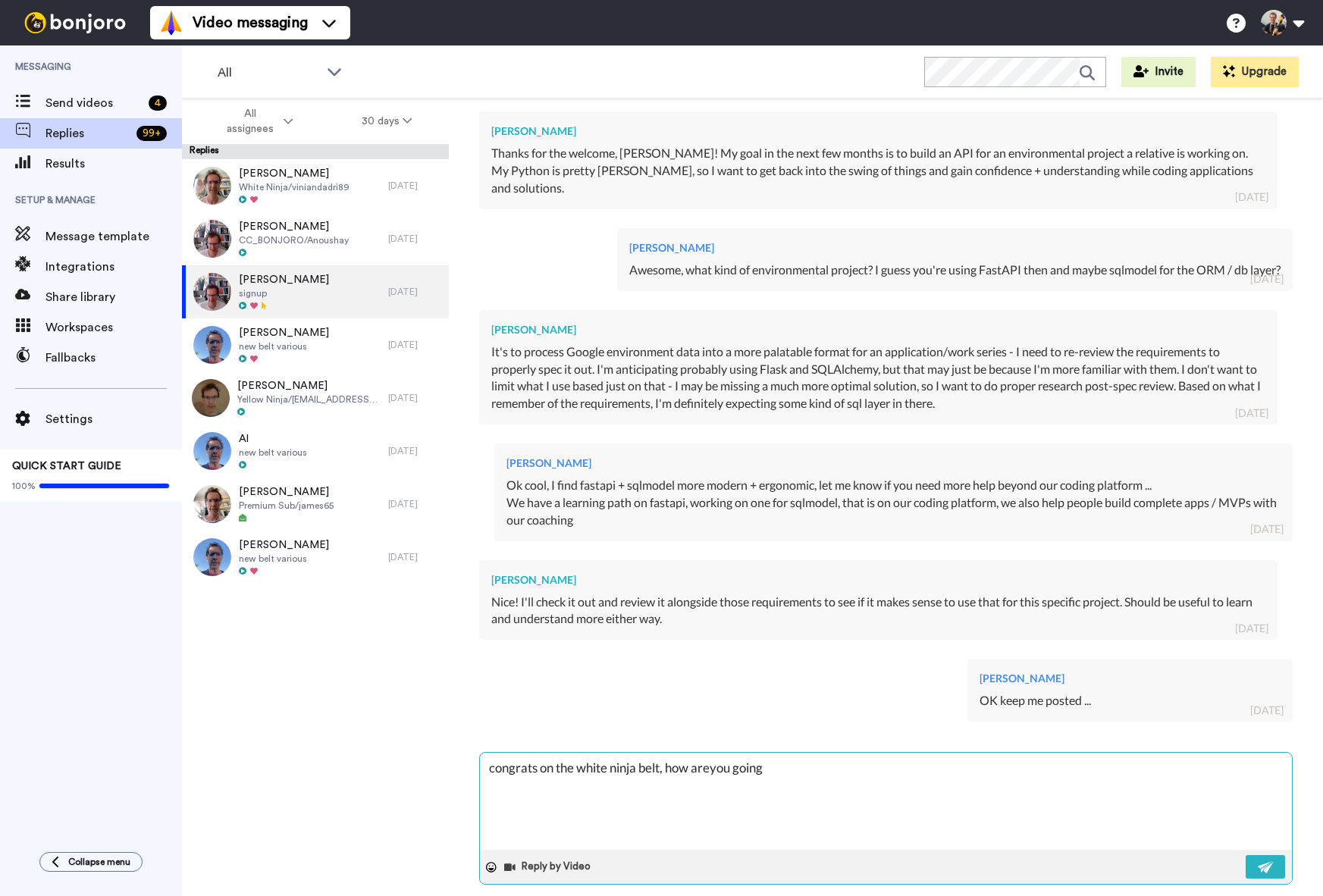
type textarea "congrats on the white ninja belt, how are you going"
type textarea "x"
type textarea "congrats on the white ninja belt, how are you going"
type textarea "x"
type textarea "congrats on the white ninja belt, how are you going n"
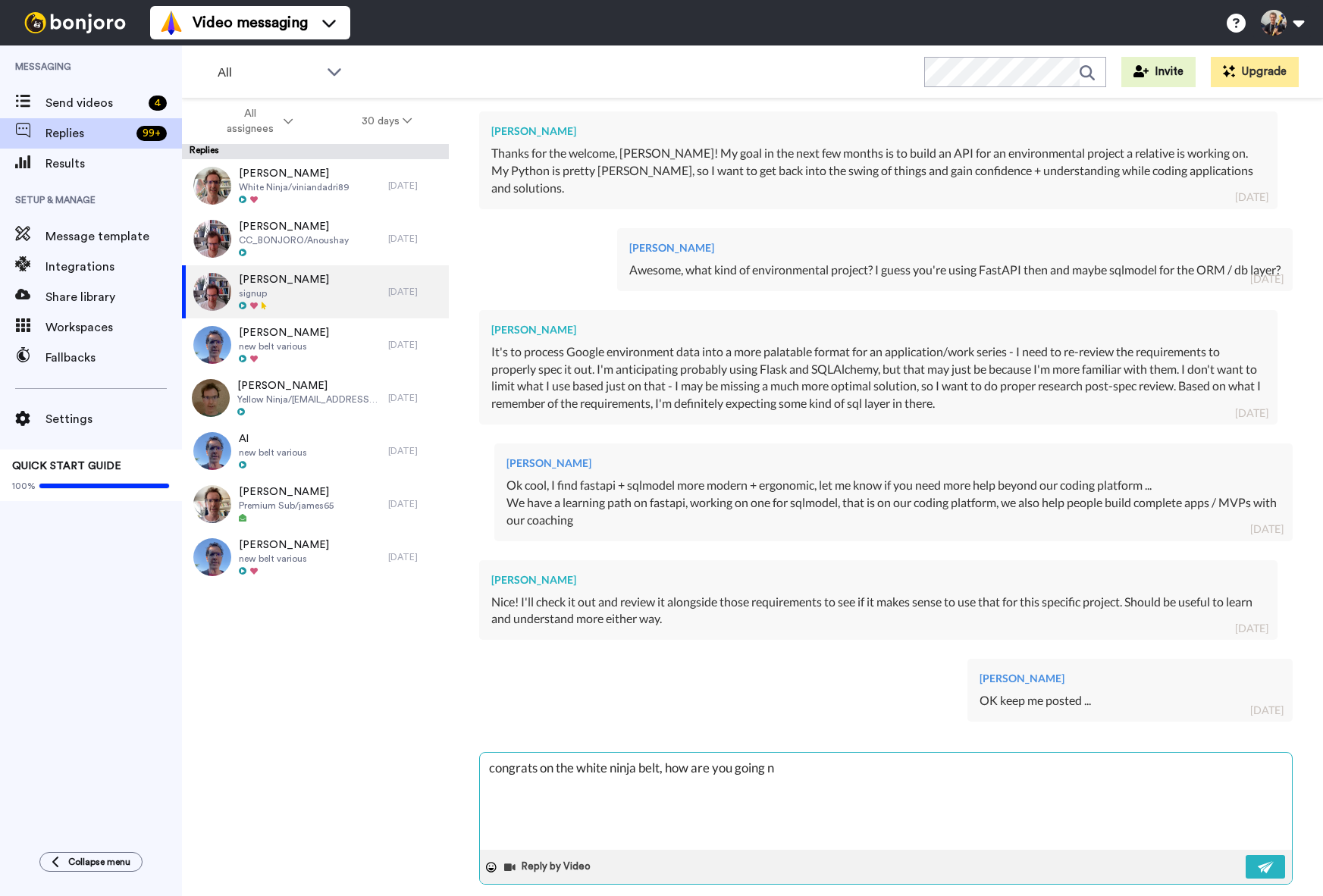
type textarea "x"
type textarea "congrats on the white ninja belt, how are you going n"
type textarea "x"
type textarea "congrats on the white ninja belt, how are you going n th"
type textarea "x"
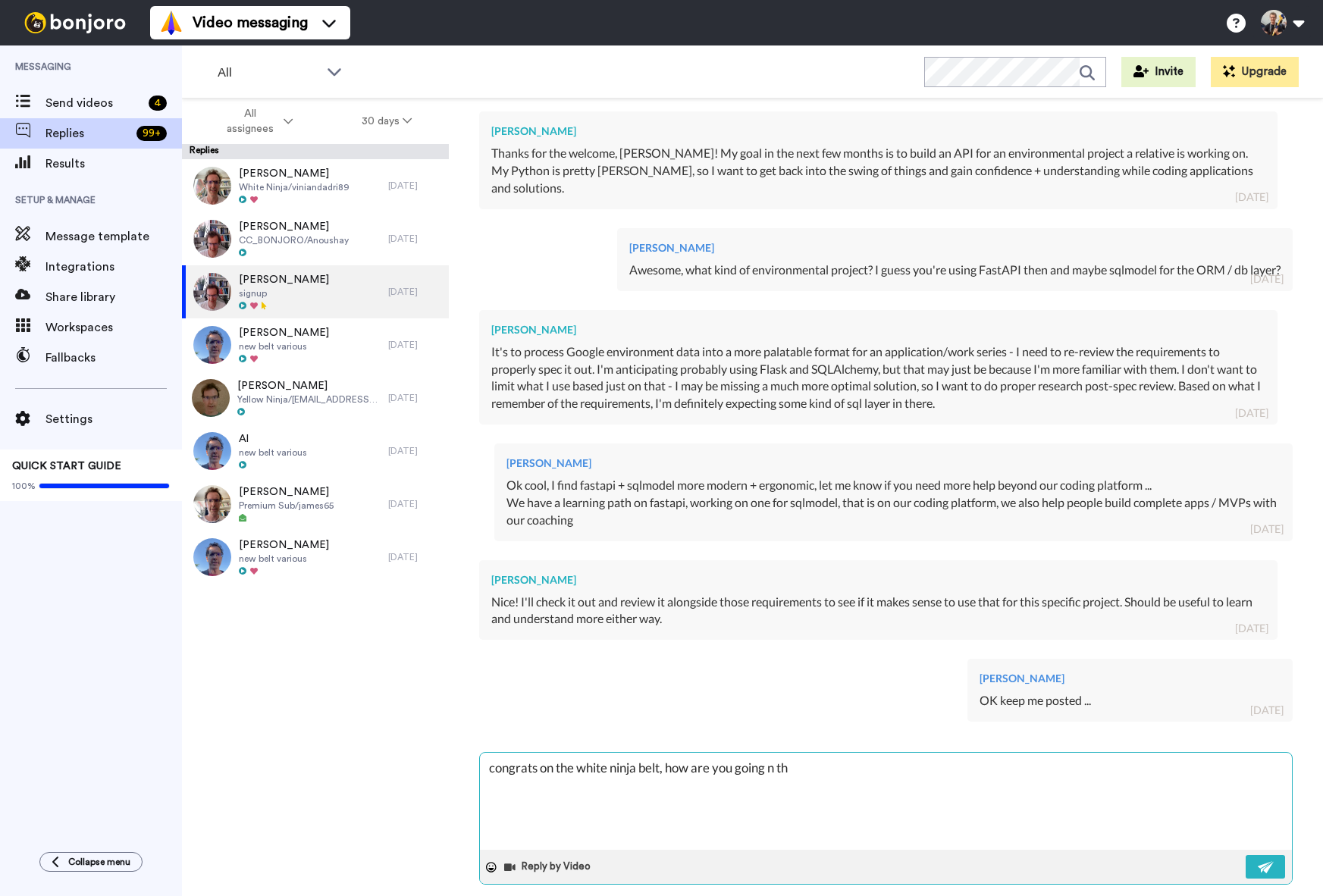
type textarea "congrats on the white ninja belt, how are you going n t"
type textarea "x"
type textarea "congrats on the white ninja belt, how are you going n"
type textarea "x"
type textarea "congrats on the white ninja belt, how are you going n"
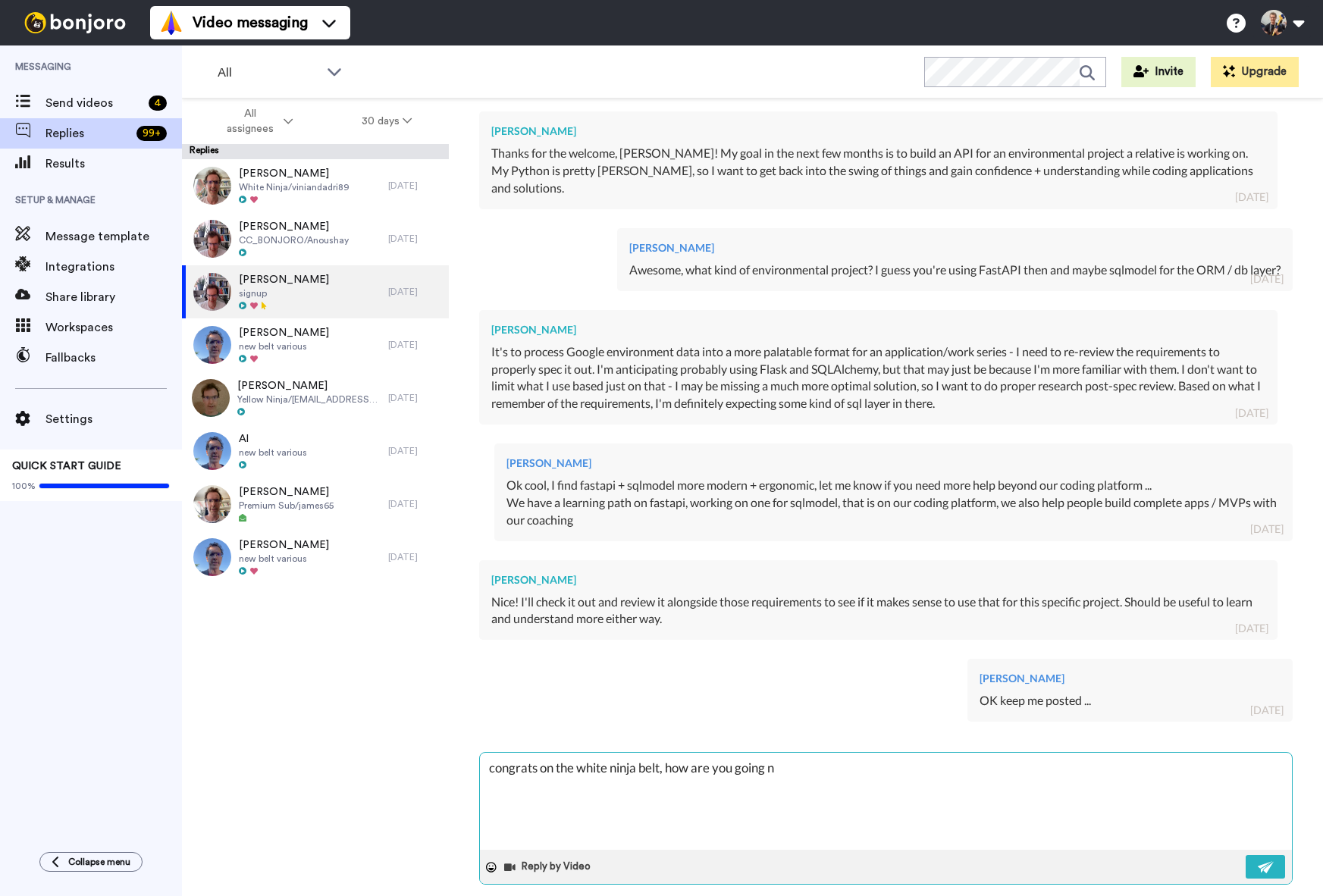
type textarea "x"
type textarea "congrats on the white ninja belt, how are you going"
type textarea "x"
type textarea "congrats on the white ninja belt, how are you going o"
type textarea "x"
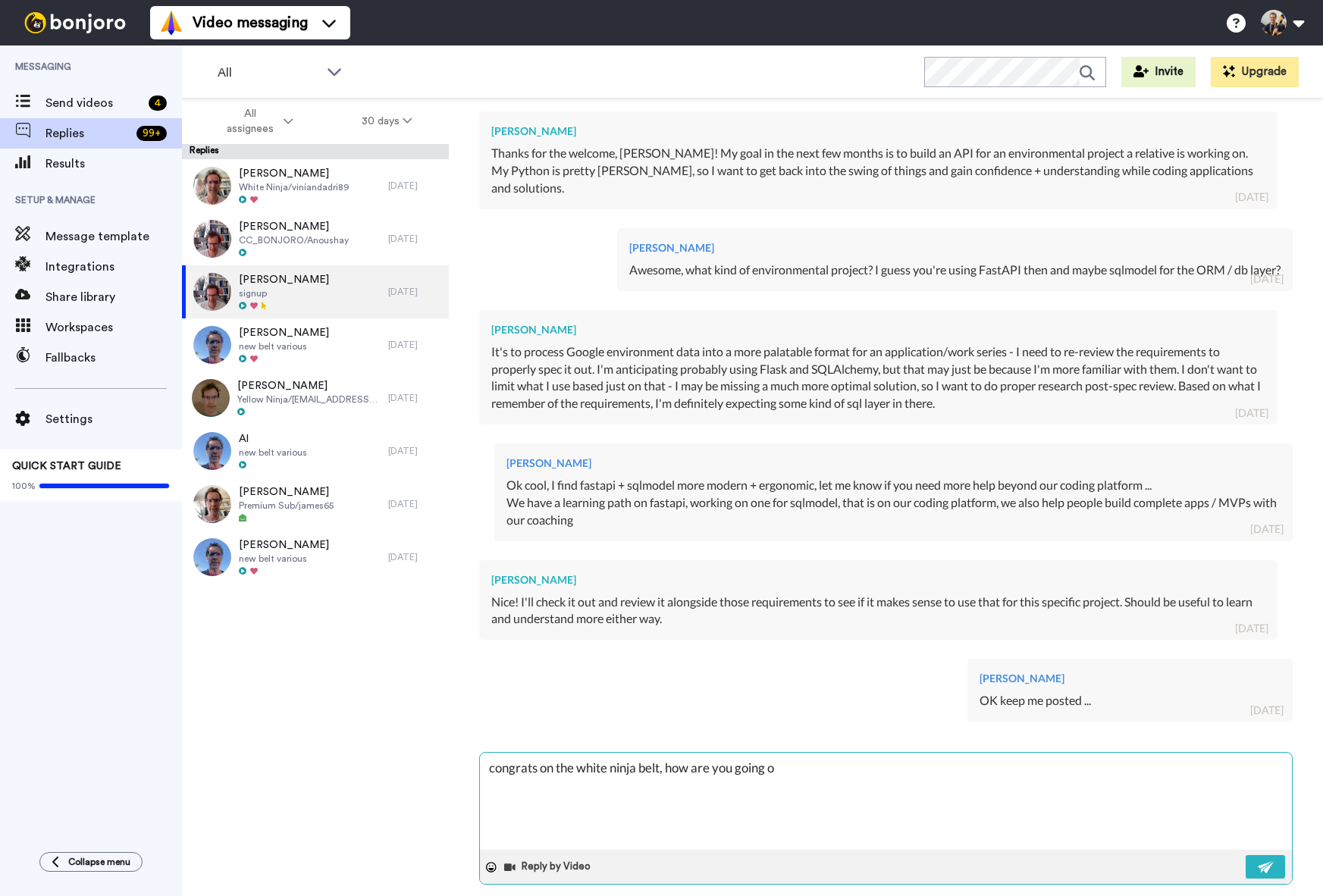
type textarea "congrats on the white ninja belt, how are you going on"
type textarea "x"
type textarea "congrats on the white ninja belt, how are you going on"
type textarea "x"
type textarea "congrats on the white ninja belt, how are you going on t"
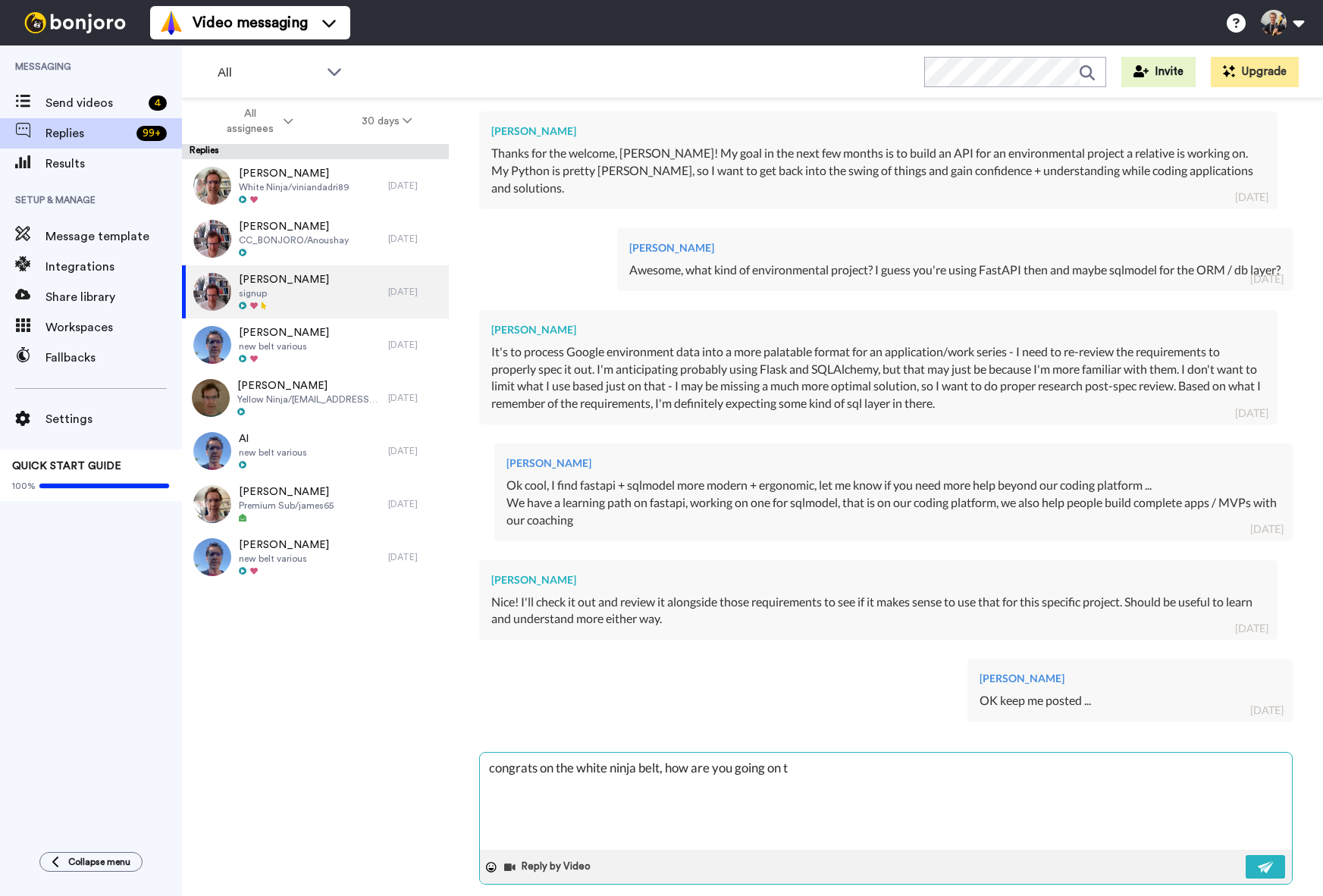
type textarea "x"
type textarea "congrats on the white ninja belt, how are you going on th"
type textarea "x"
type textarea "congrats on the white ninja belt, how are you going on the"
type textarea "x"
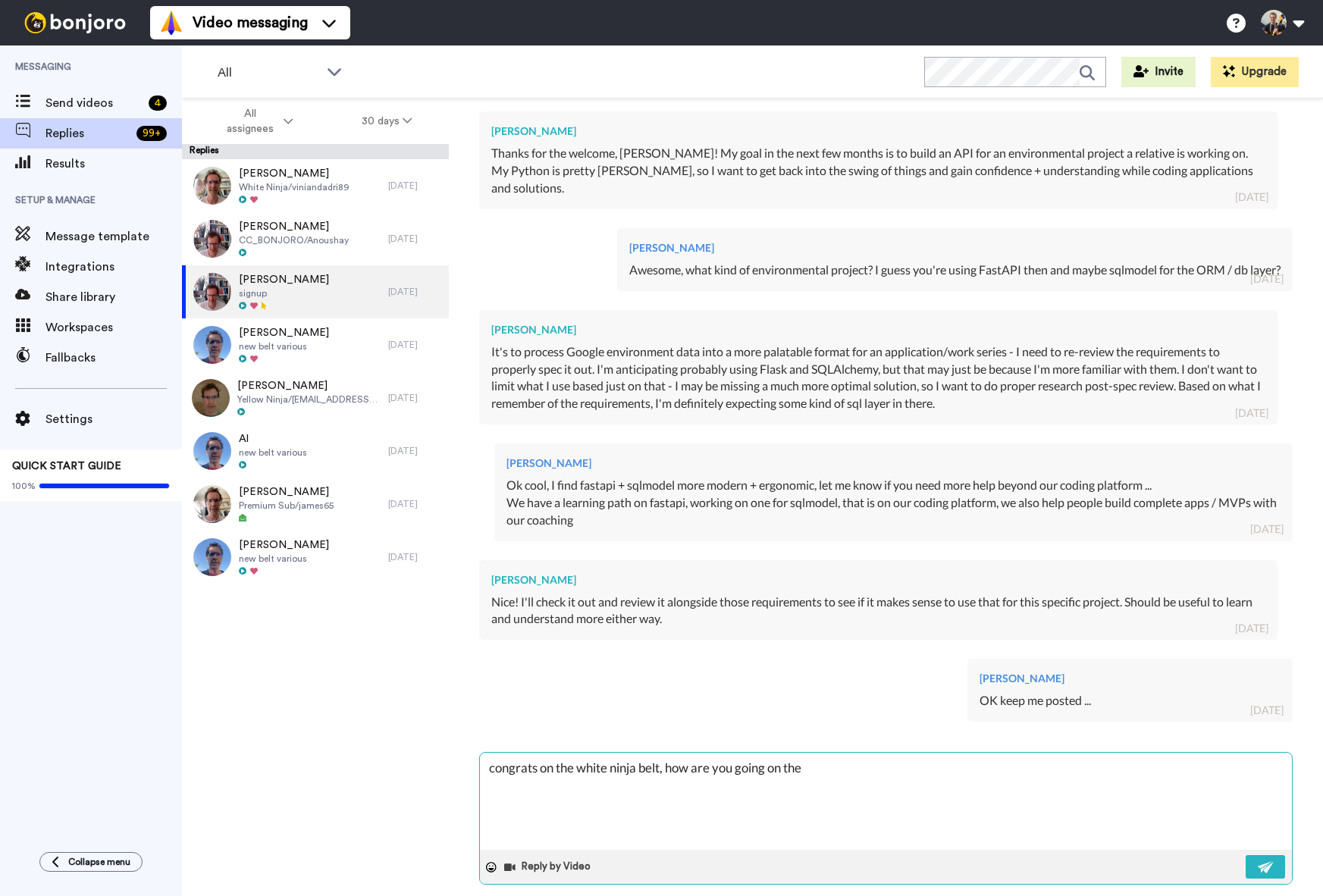
type textarea "congrats on the white ninja belt, how are you going on the"
type textarea "x"
type textarea "congrats on the white ninja belt, how are you going on the p"
type textarea "x"
type textarea "congrats on the white ninja belt, how are you going on the pl"
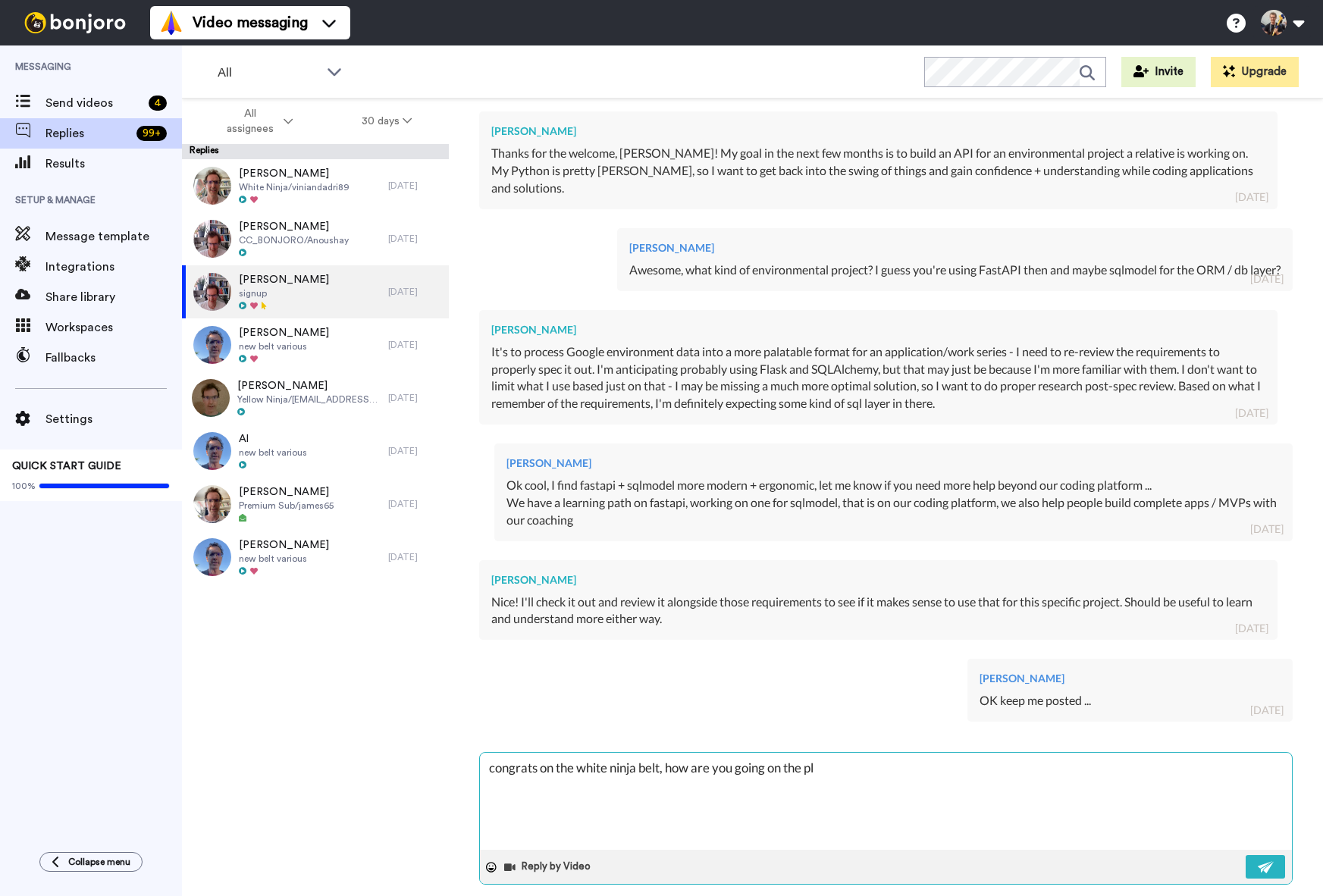
type textarea "x"
type textarea "congrats on the white ninja belt, how are you going on the pla"
type textarea "x"
type textarea "congrats on the white ninja belt, how are you going on the plat"
type textarea "x"
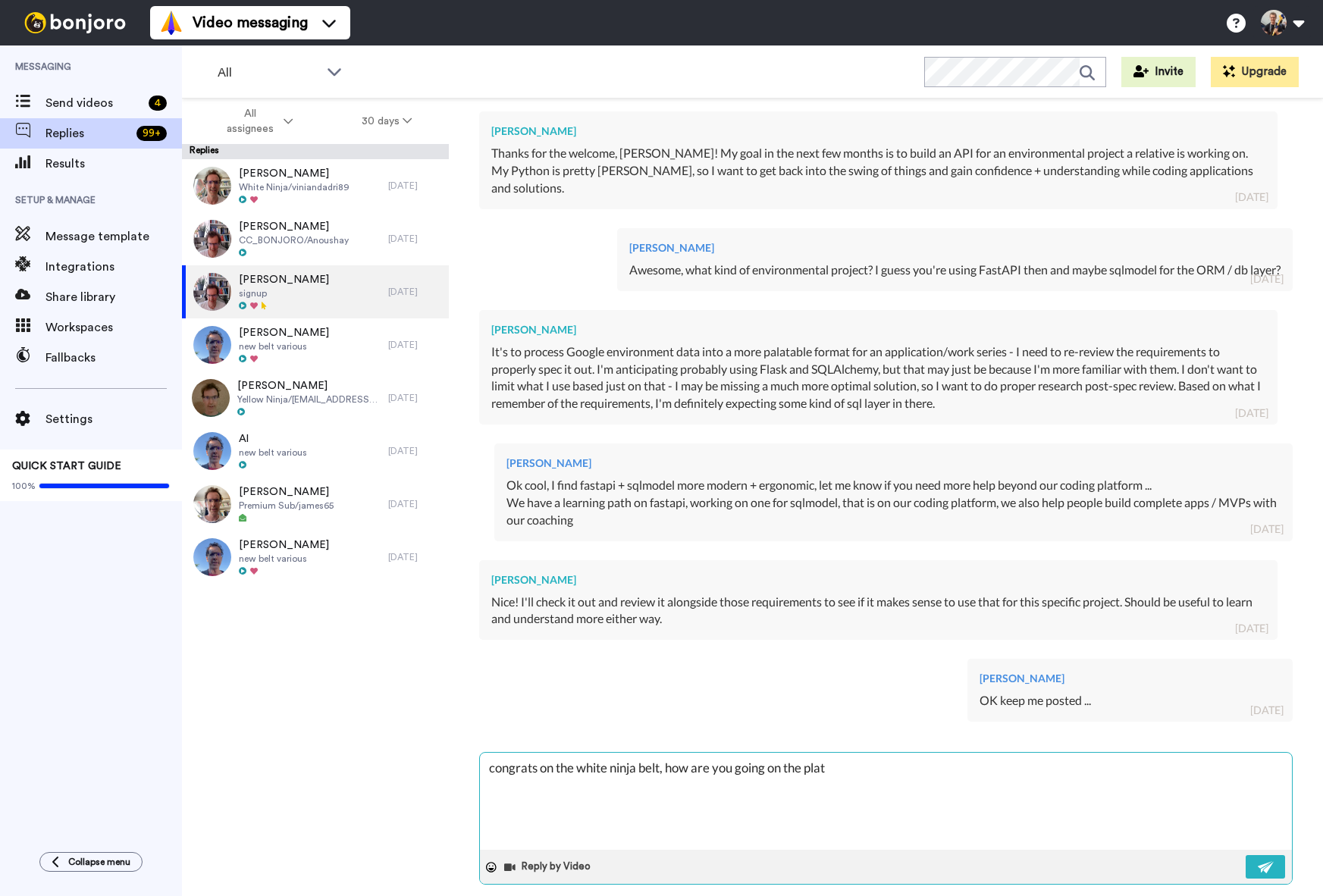
type textarea "congrats on the white ninja belt, how are you going on the platf"
type textarea "x"
type textarea "congrats on the white ninja belt, how are you going on the platfo"
type textarea "x"
type textarea "congrats on the white ninja belt, how are you going on the platfor"
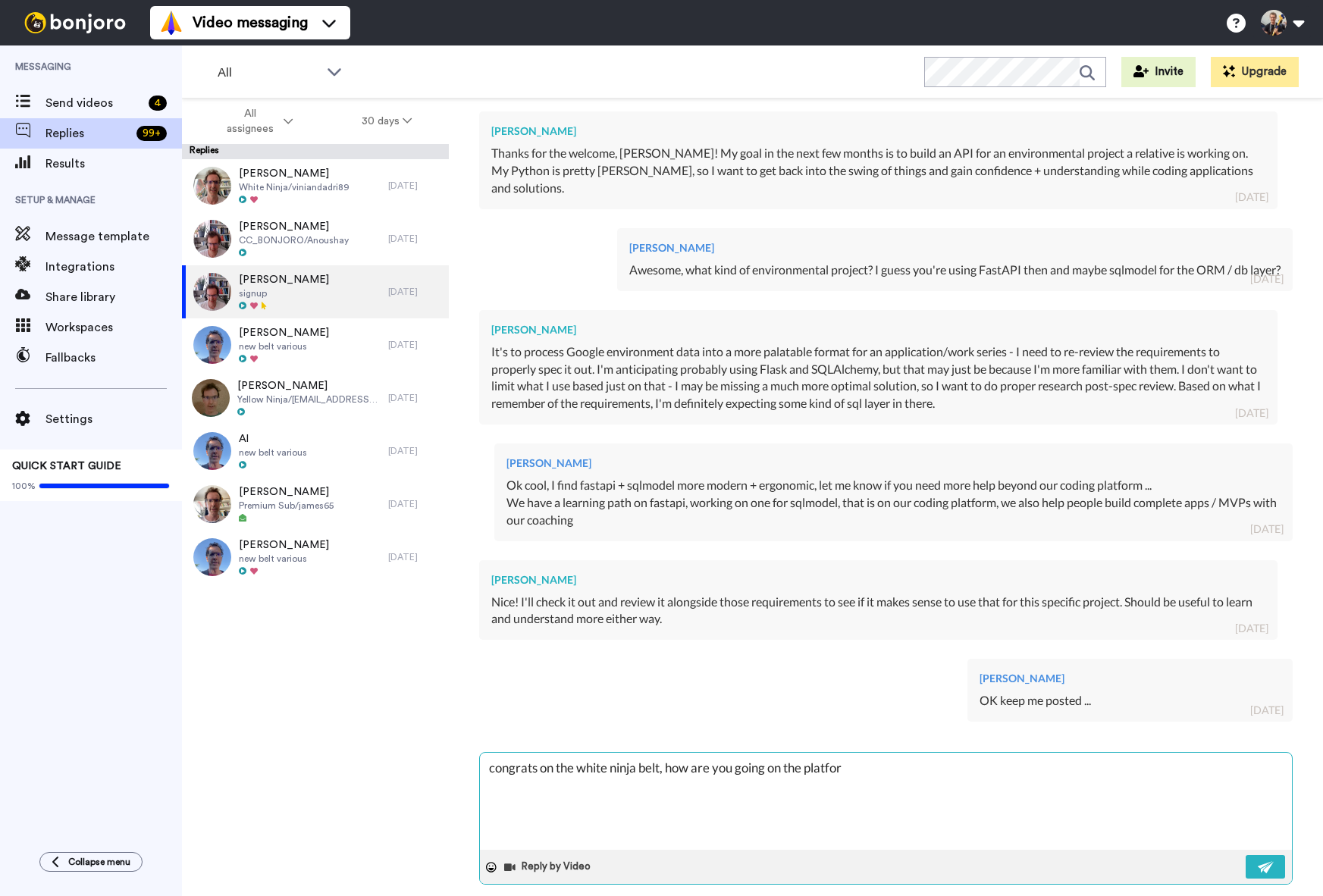
type textarea "x"
type textarea "congrats on the white ninja belt, how are you going on the platform"
type textarea "x"
type textarea "congrats on the white ninja belt, how are you going on the platform?"
type textarea "x"
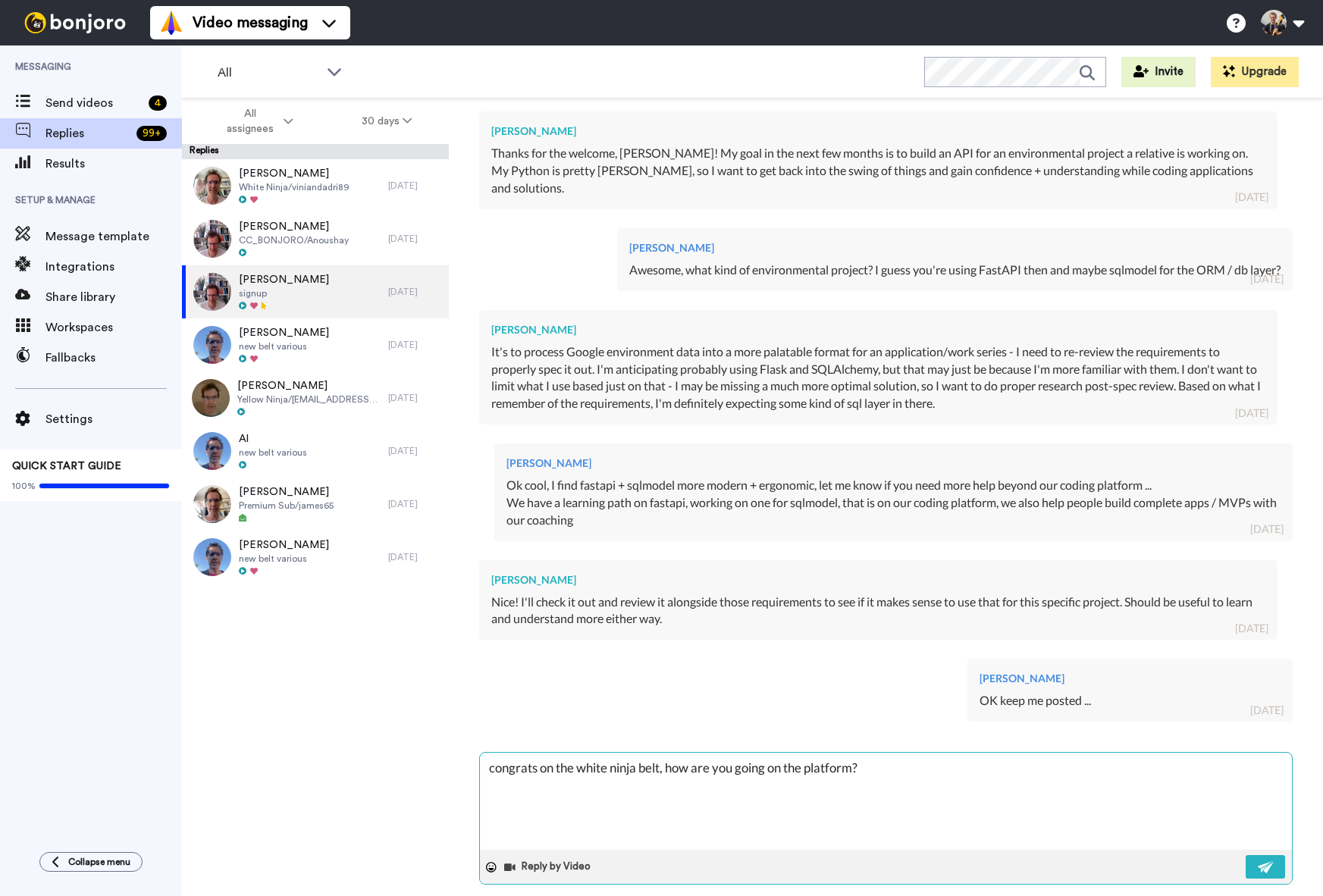
type textarea "congrats on the white ninja belt, how are you going on the platform?"
type textarea "x"
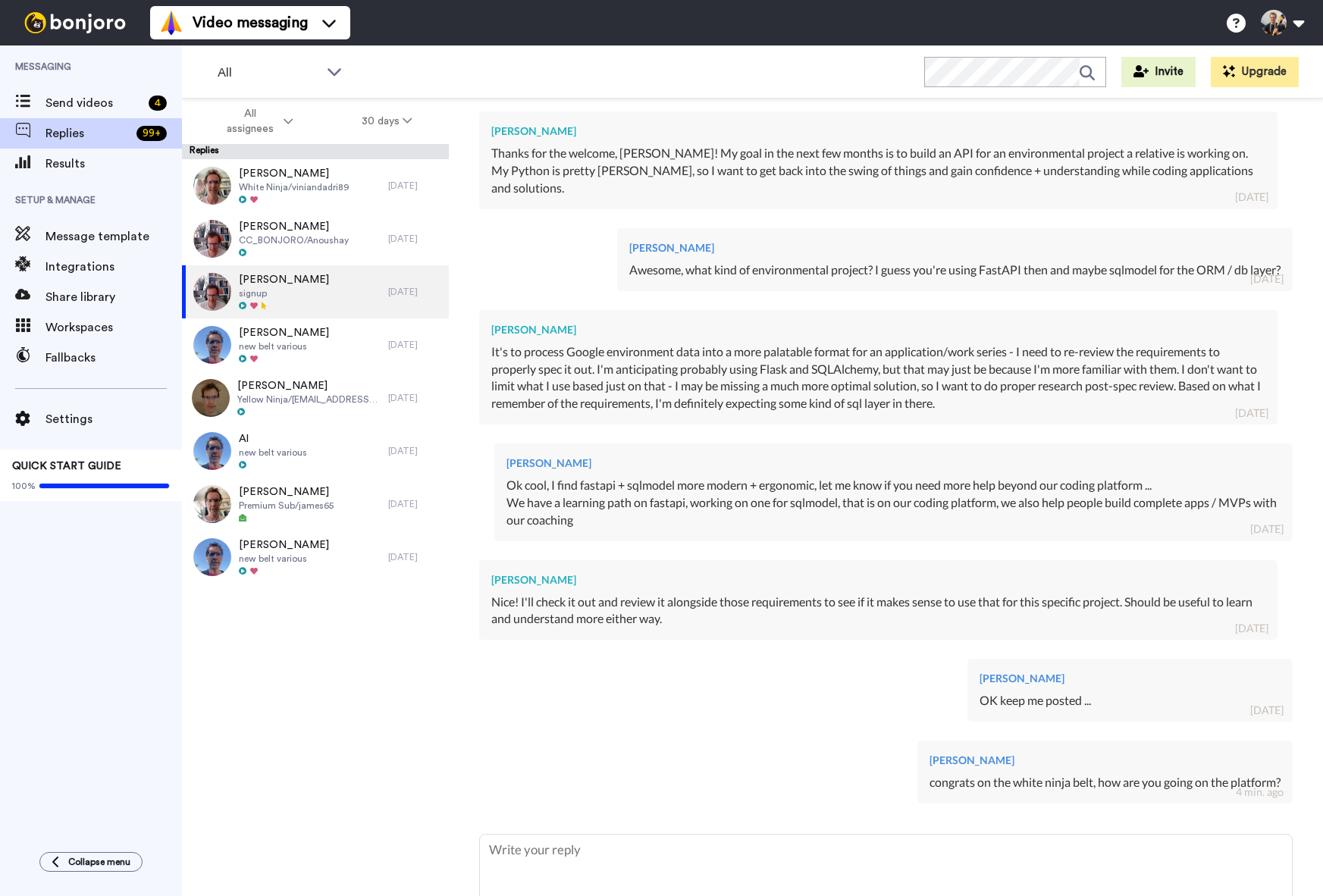
type textarea "x"
